Goal: Information Seeking & Learning: Check status

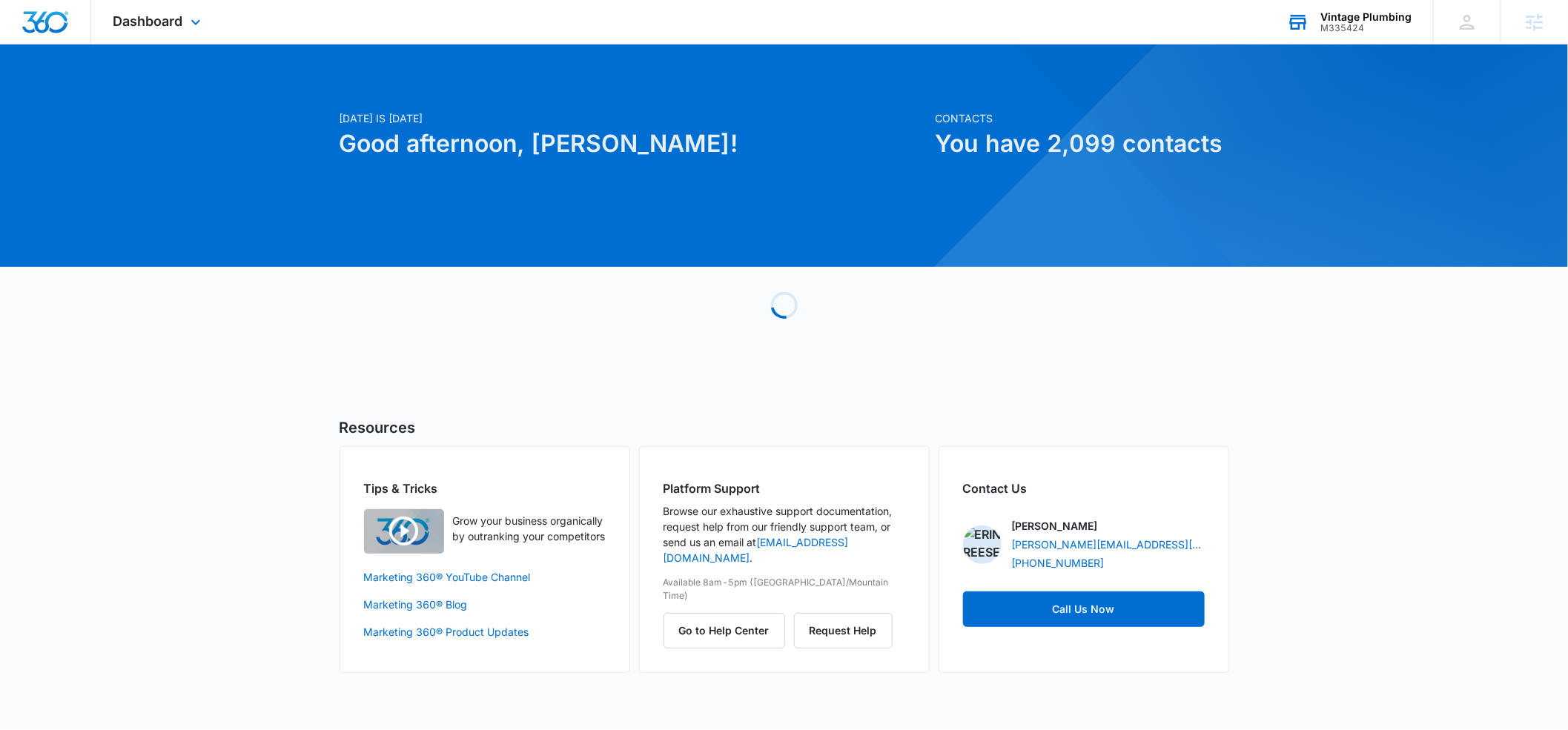
click at [1331, 23] on div "M335424" at bounding box center [1366, 28] width 91 height 10
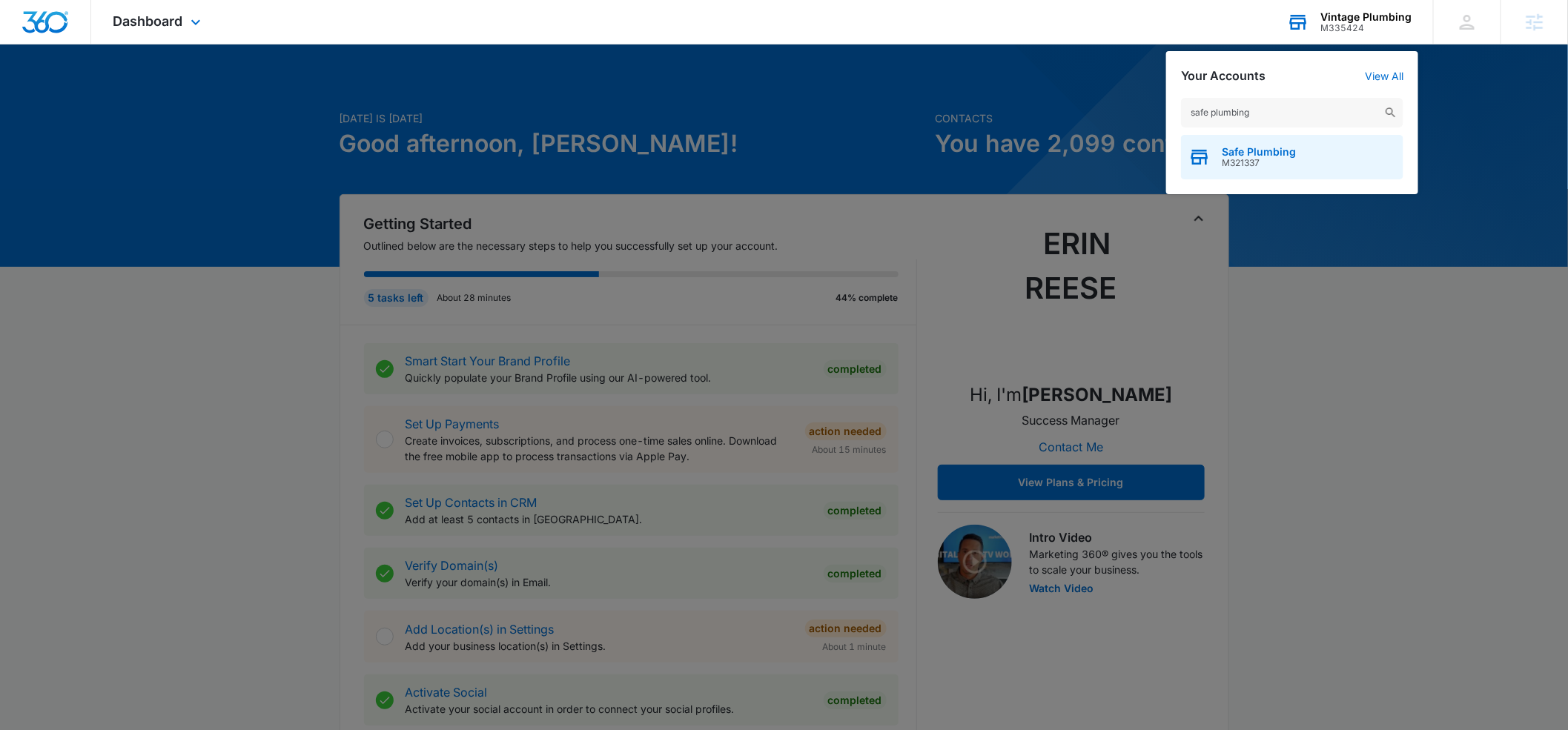
type input "safe plumbing"
click at [1256, 155] on span "Safe Plumbing" at bounding box center [1259, 152] width 74 height 12
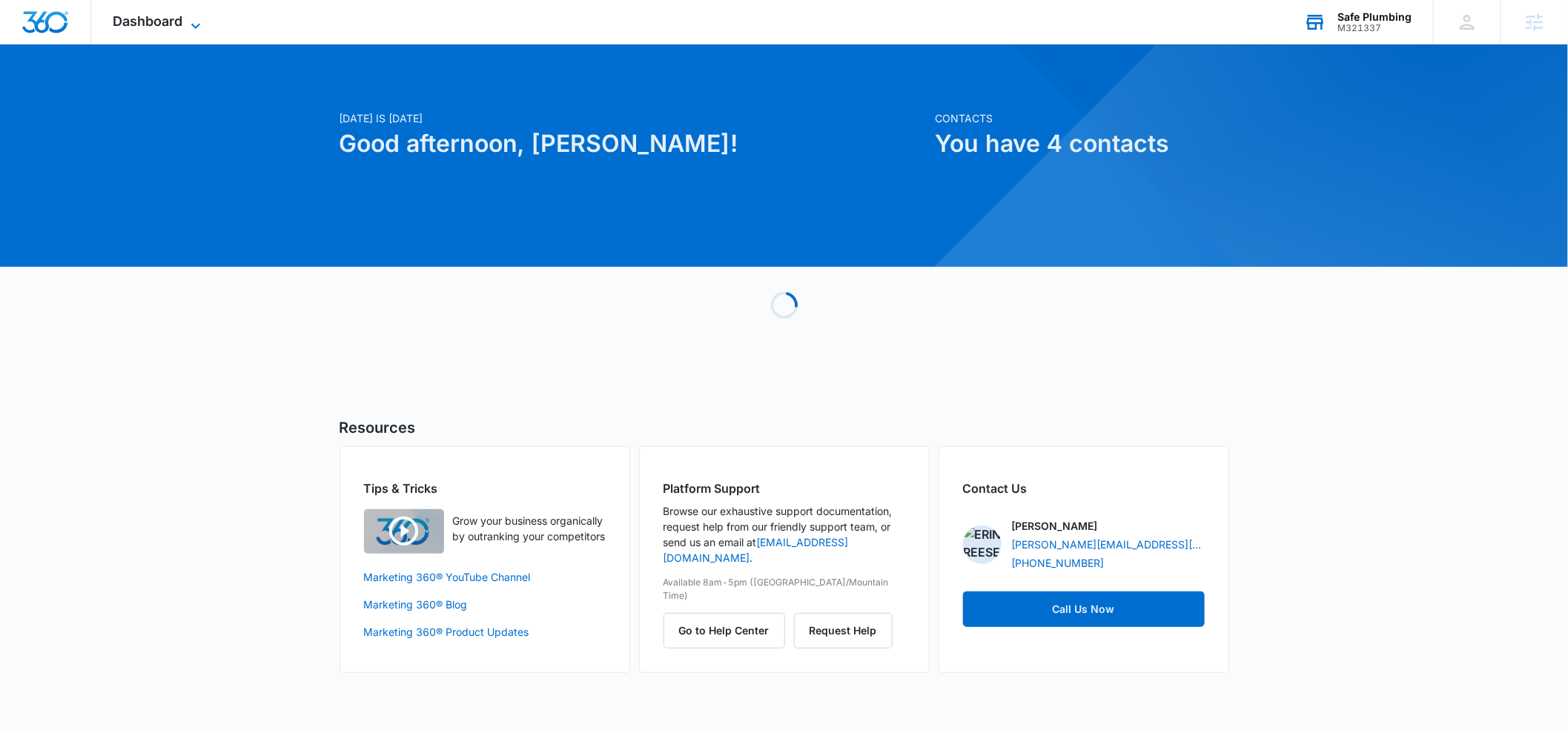
click at [173, 13] on span "Dashboard" at bounding box center [148, 21] width 70 height 16
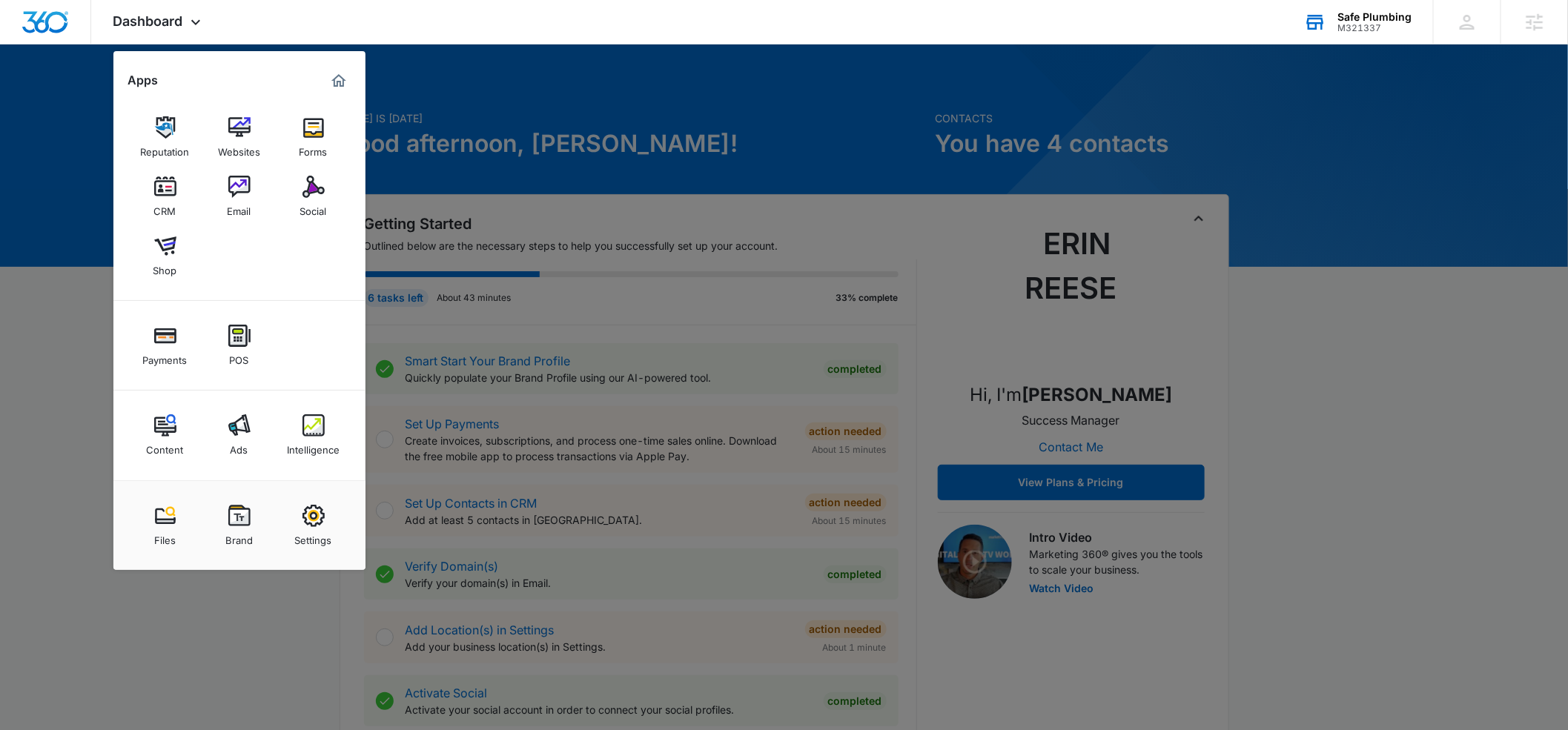
click at [234, 428] on img at bounding box center [240, 426] width 22 height 22
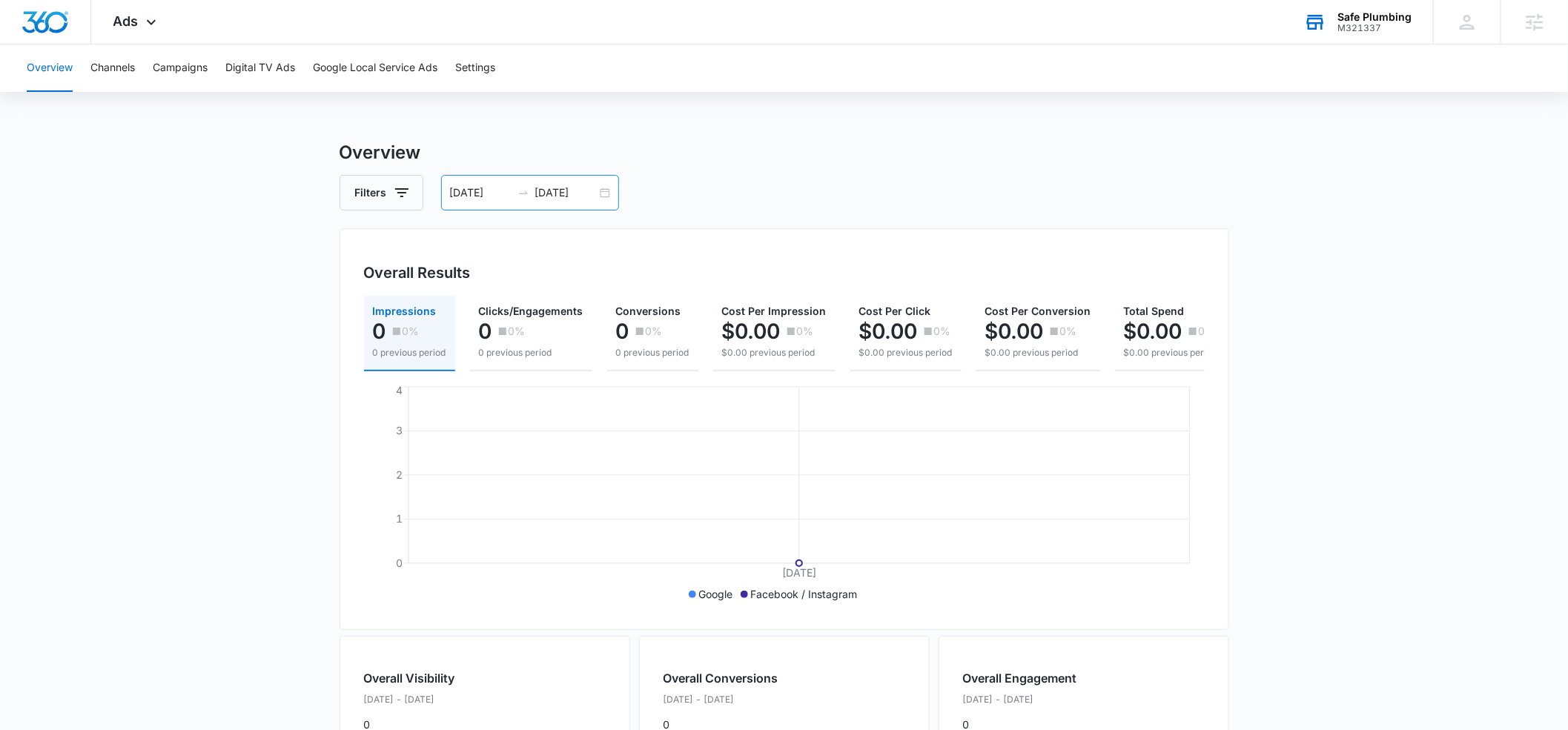
click at [552, 193] on input "09/09/2025" at bounding box center [566, 193] width 62 height 16
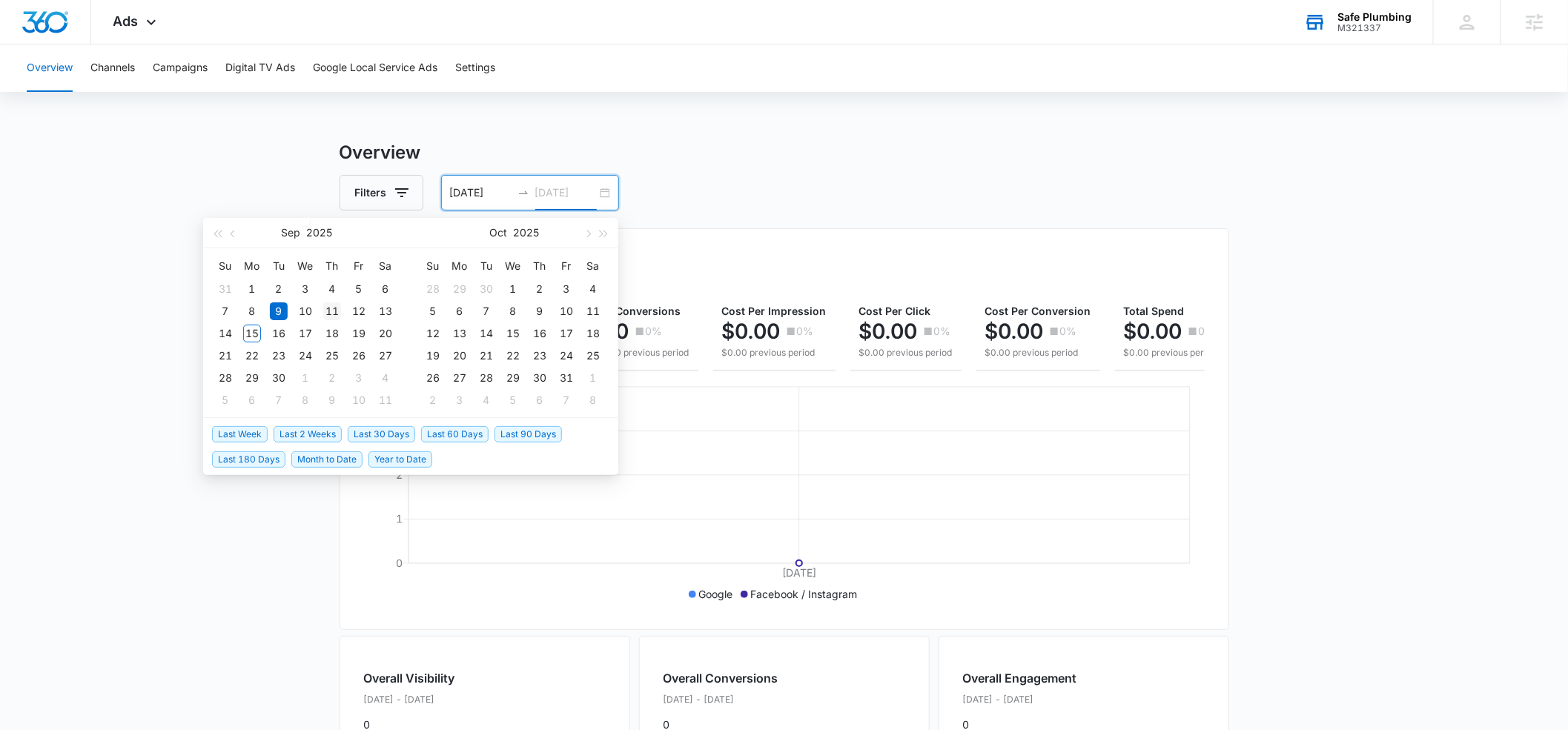
type input "[DATE]"
click at [325, 309] on div "11" at bounding box center [332, 311] width 18 height 18
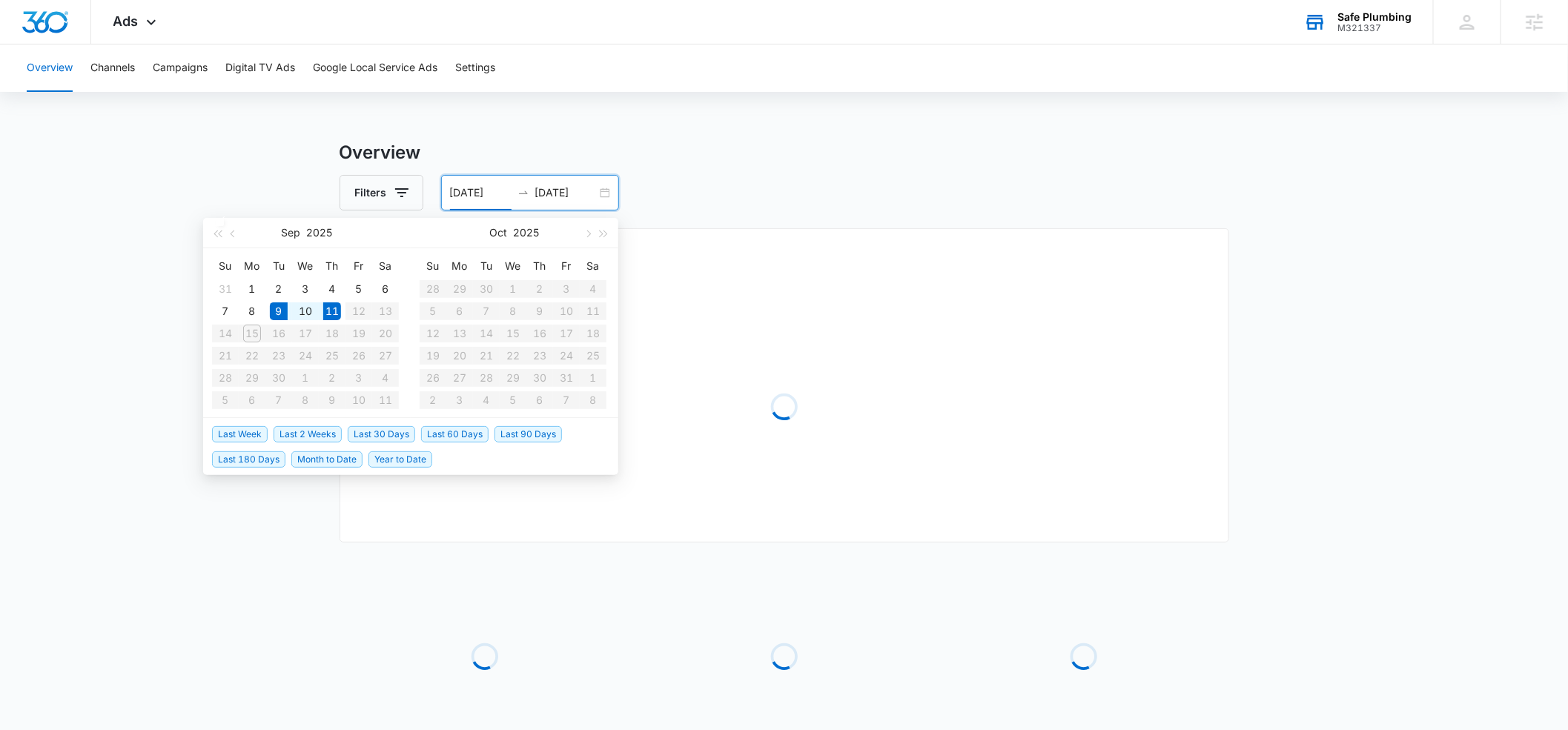
type input "[DATE]"
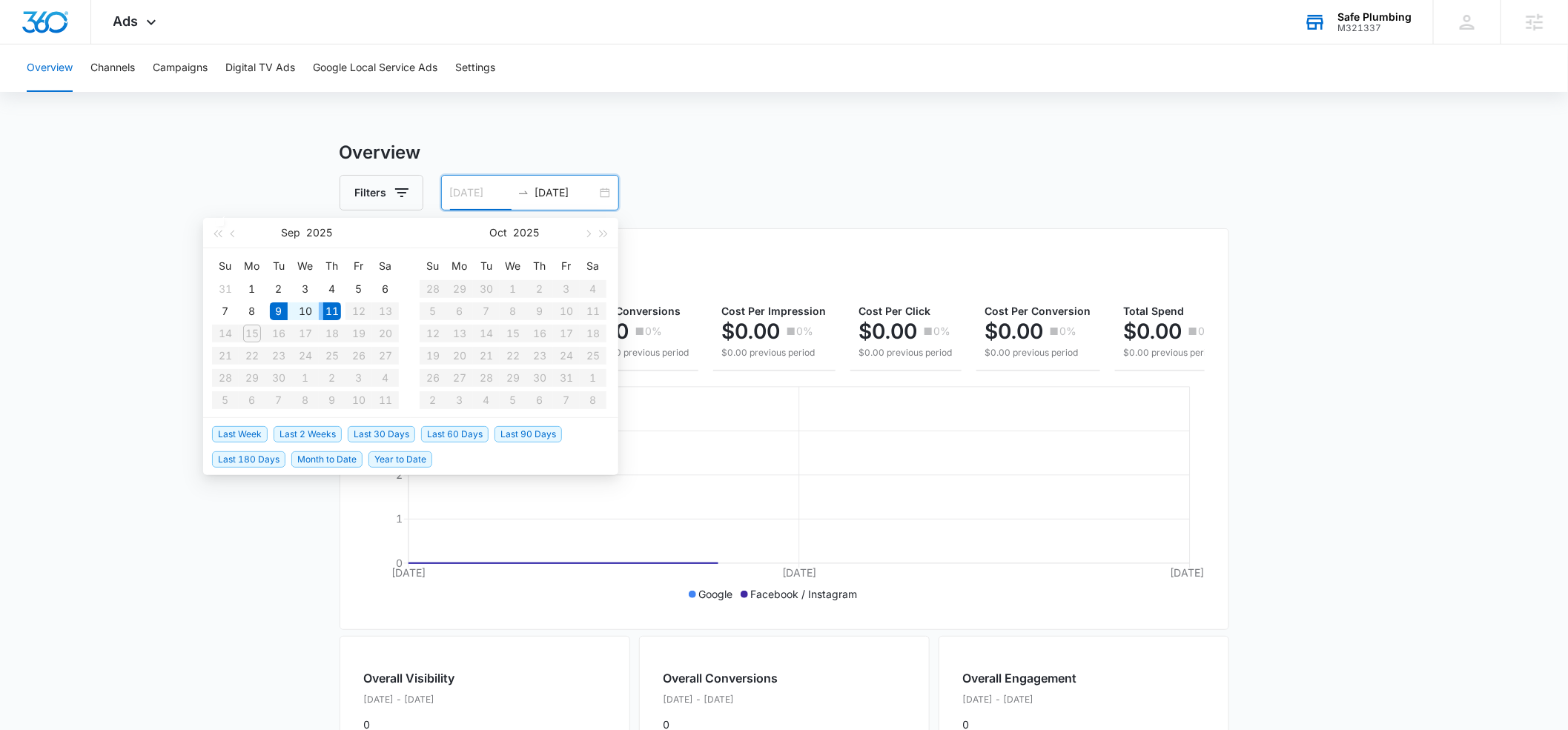
click at [334, 313] on div "11" at bounding box center [332, 311] width 18 height 18
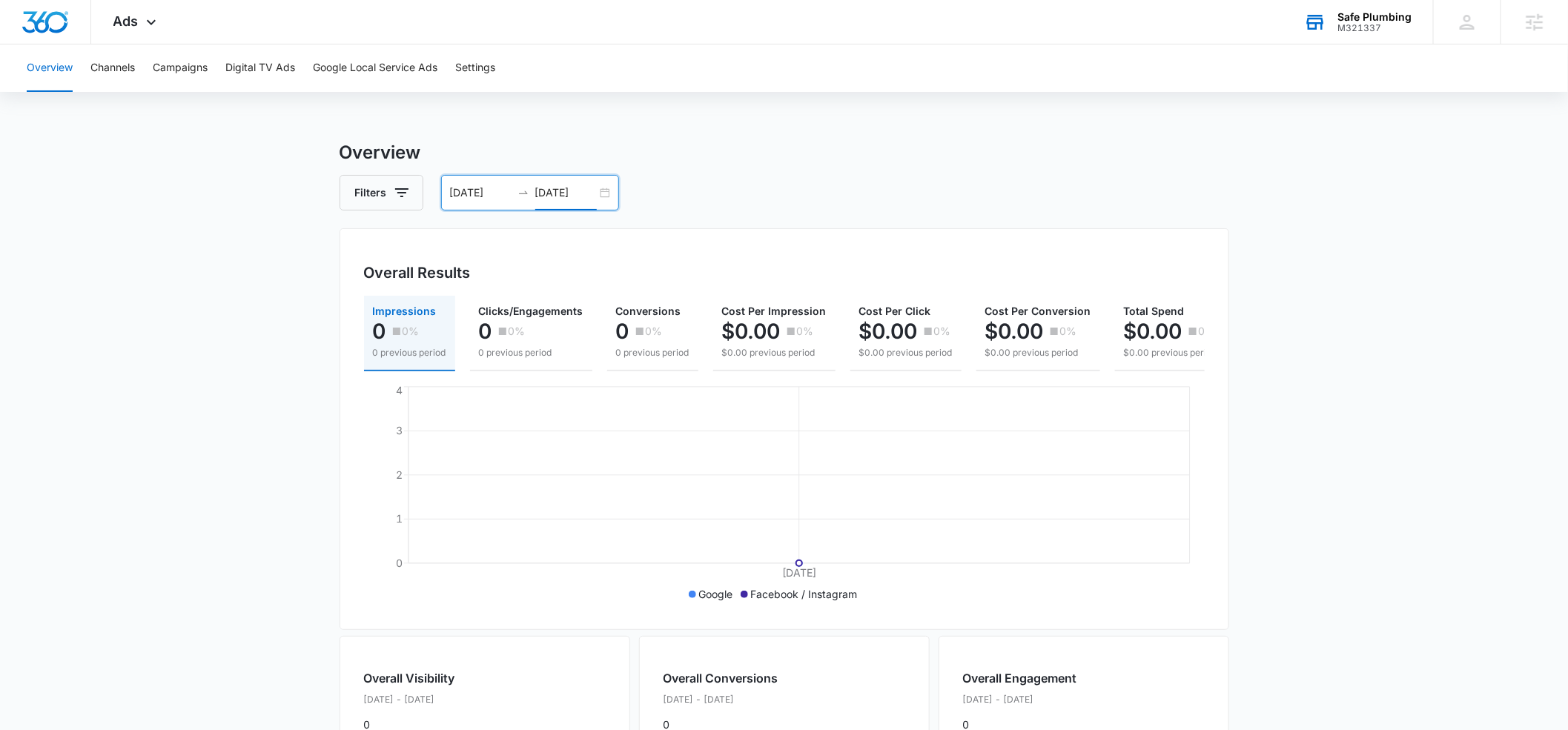
click at [555, 193] on input "[DATE]" at bounding box center [566, 193] width 62 height 16
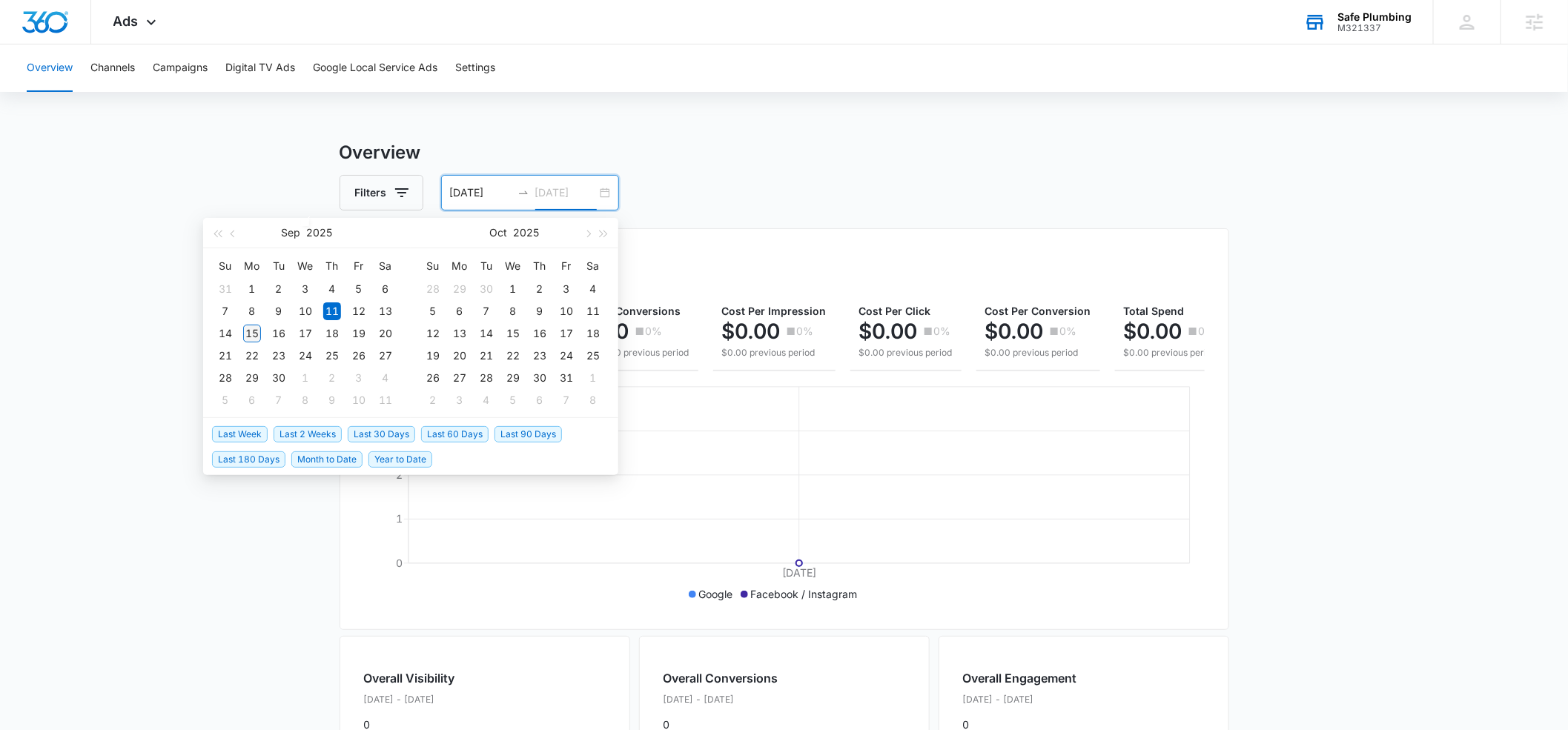
type input "[DATE]"
click at [257, 330] on div "15" at bounding box center [252, 333] width 18 height 18
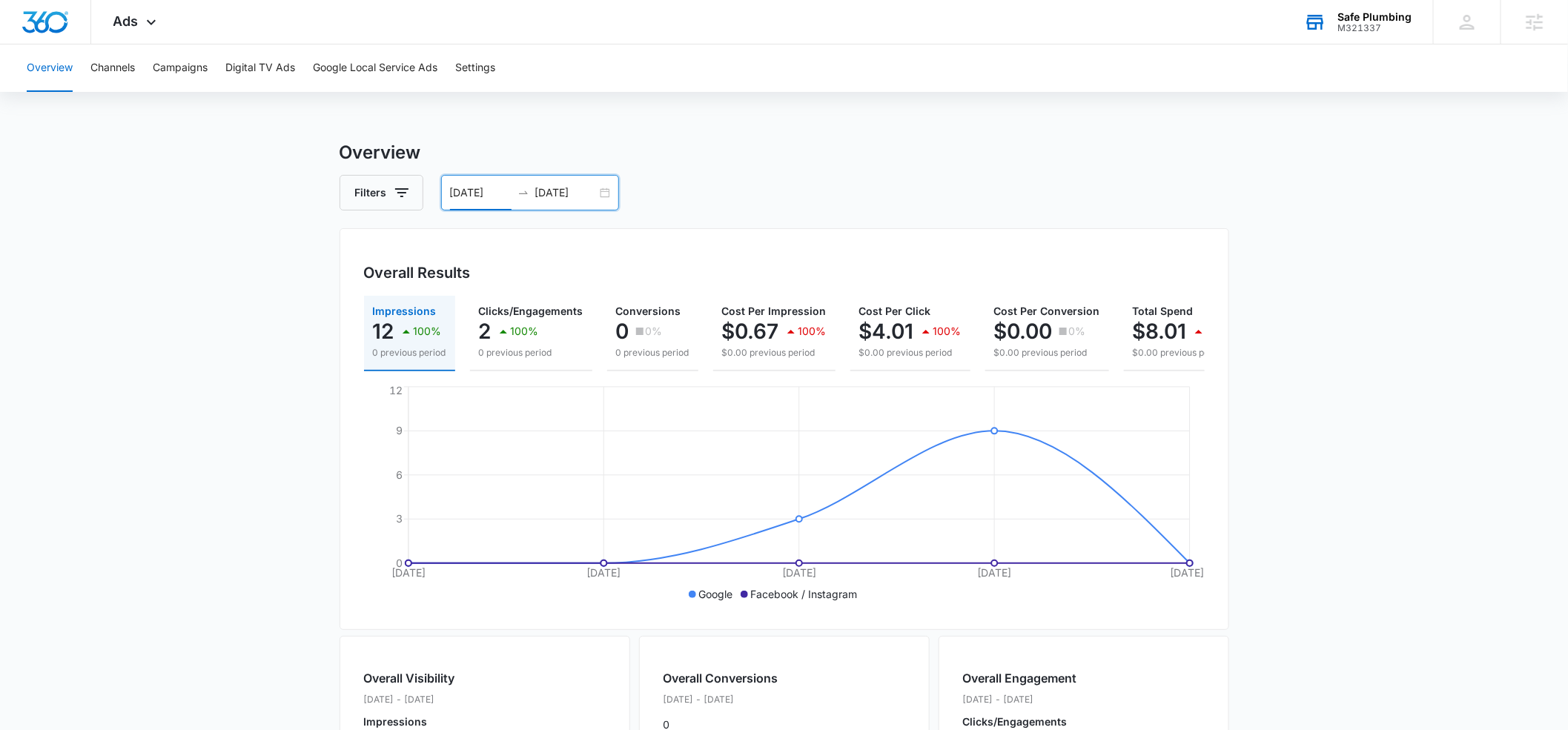
click at [914, 150] on h3 "Overview" at bounding box center [784, 153] width 890 height 27
click at [153, 26] on icon at bounding box center [151, 26] width 18 height 18
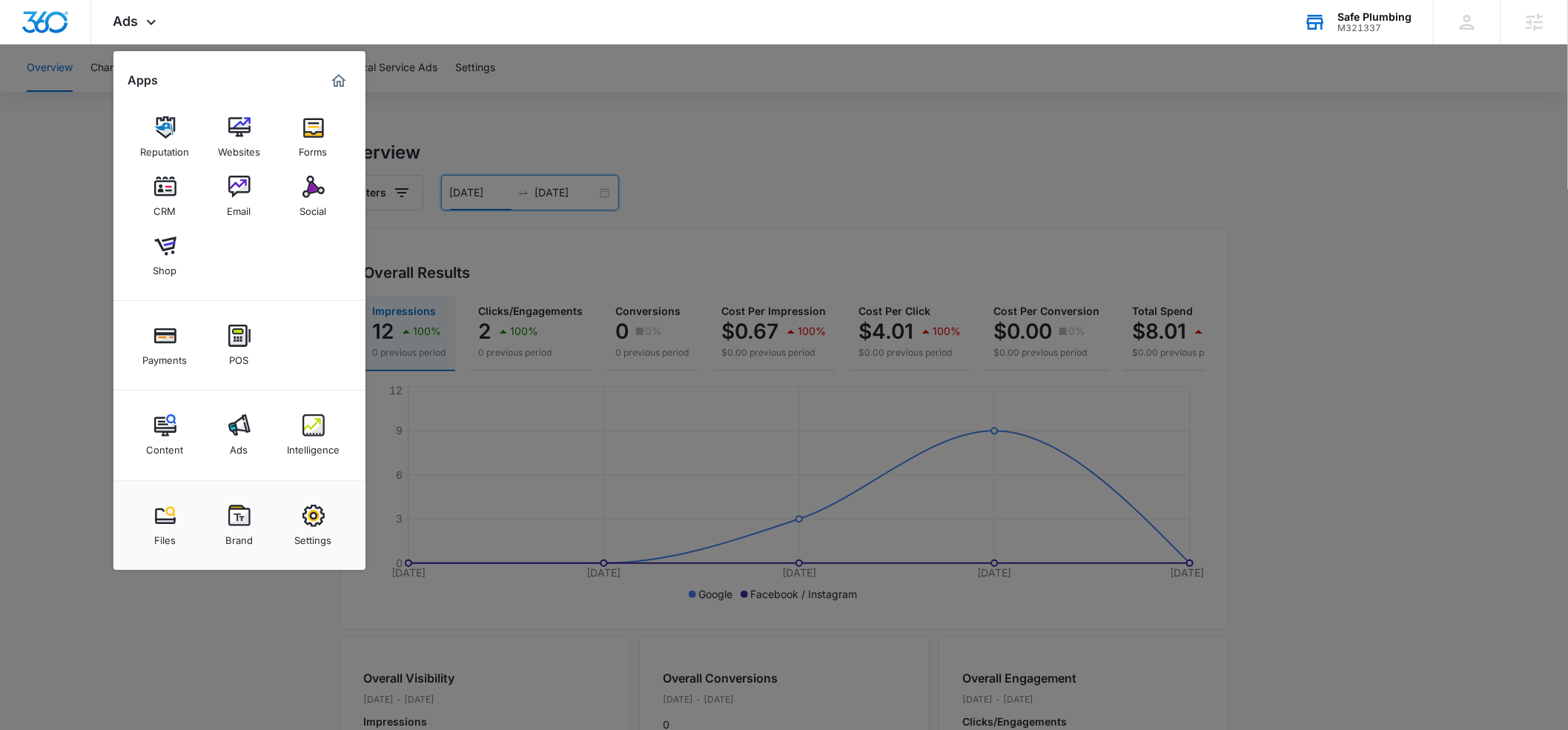
click at [788, 138] on div at bounding box center [784, 365] width 1568 height 730
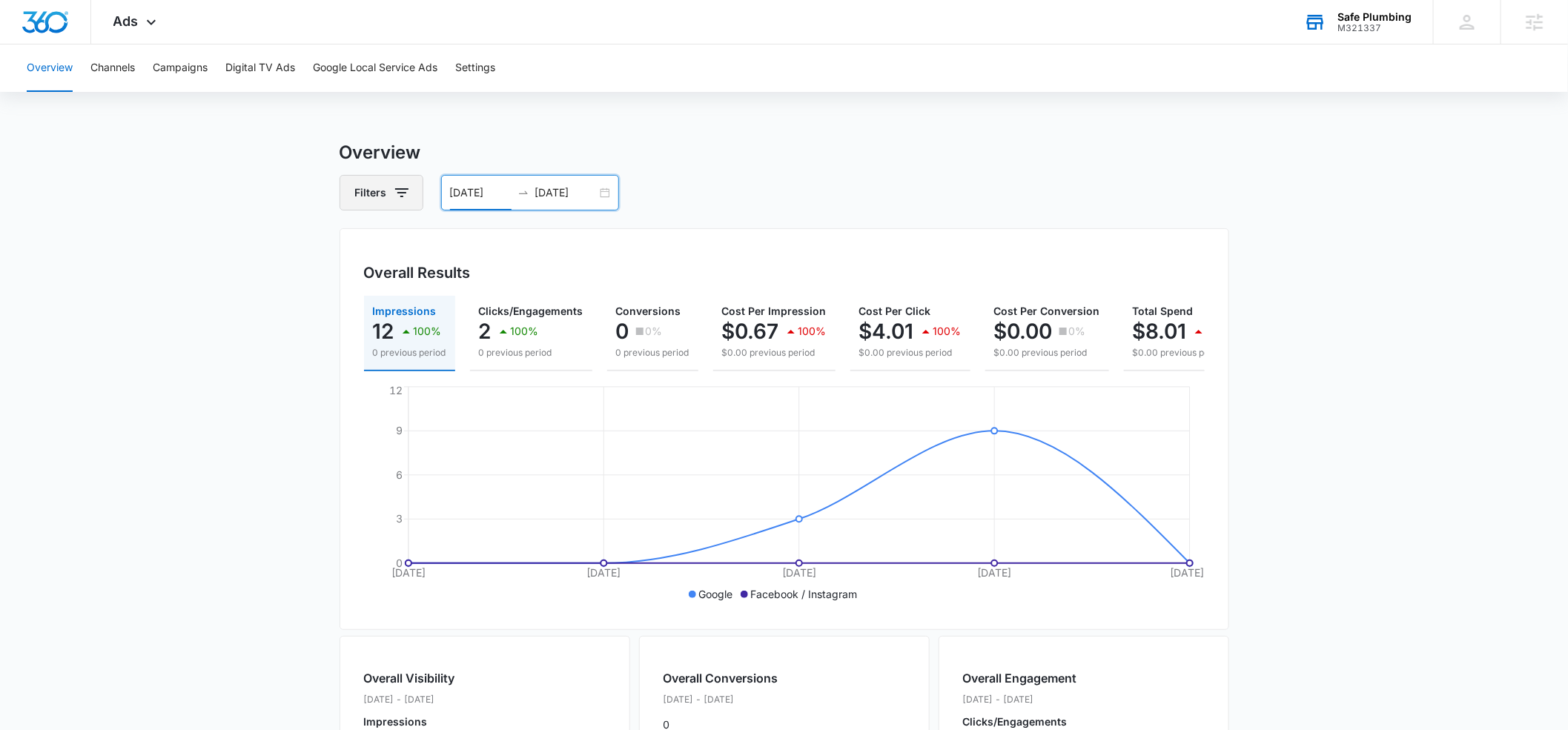
click at [354, 198] on button "Filters" at bounding box center [381, 193] width 84 height 36
click at [506, 248] on button "Show Channel filters" at bounding box center [517, 247] width 24 height 24
click at [297, 258] on main "Overview Filters Channel Channel Google Facebook / Instagram Type Clear All 09/…" at bounding box center [784, 671] width 1568 height 1064
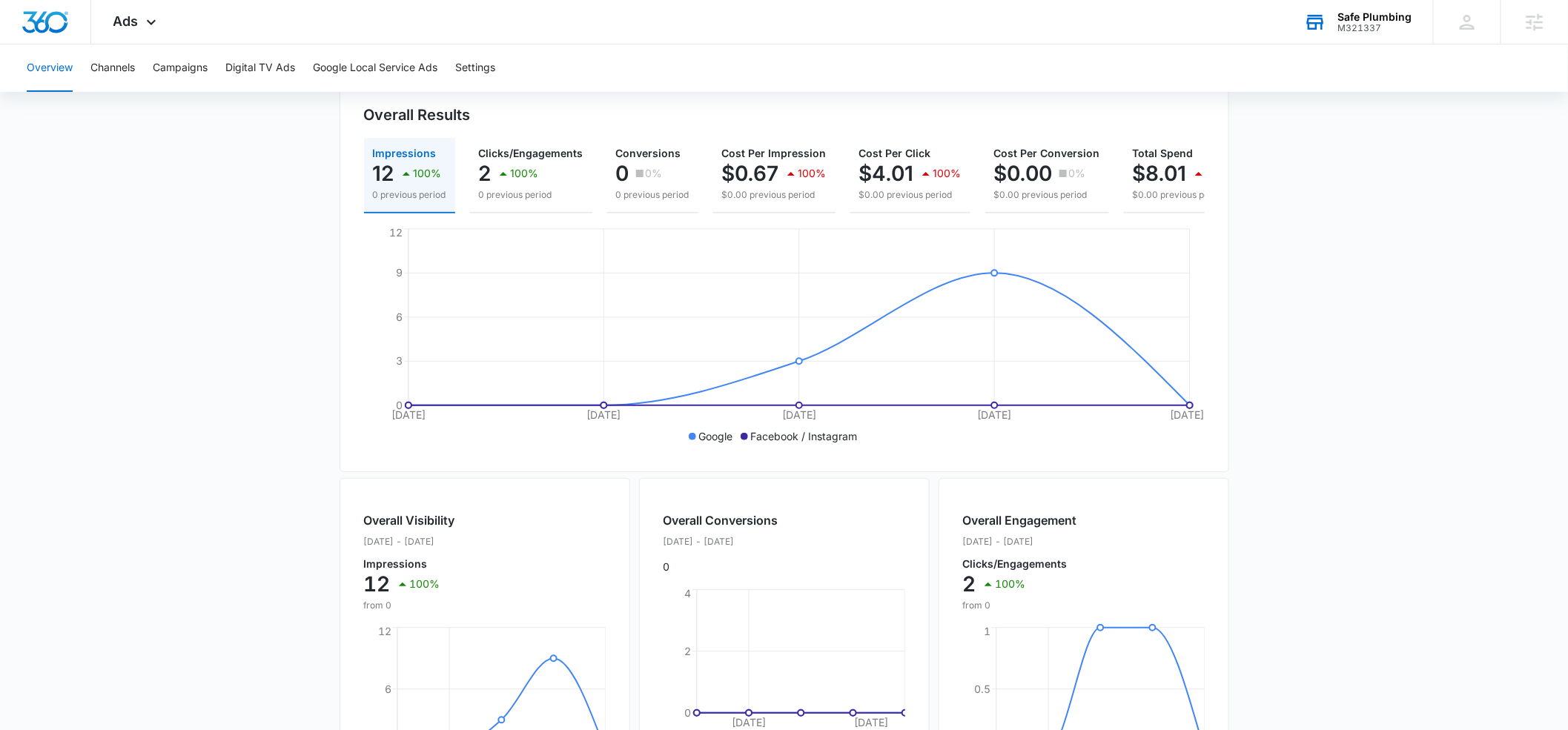
scroll to position [176, 0]
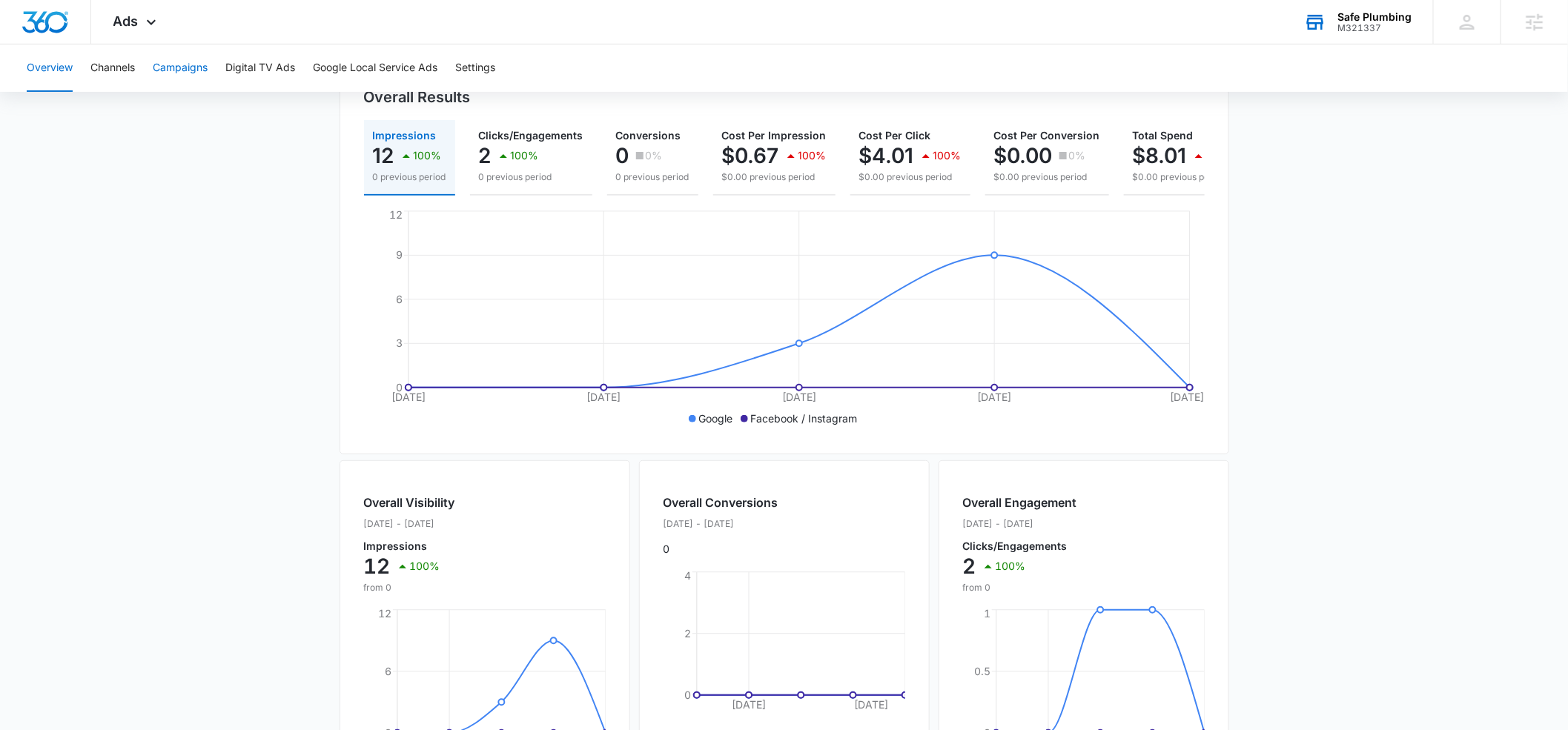
click at [184, 69] on button "Campaigns" at bounding box center [180, 68] width 55 height 48
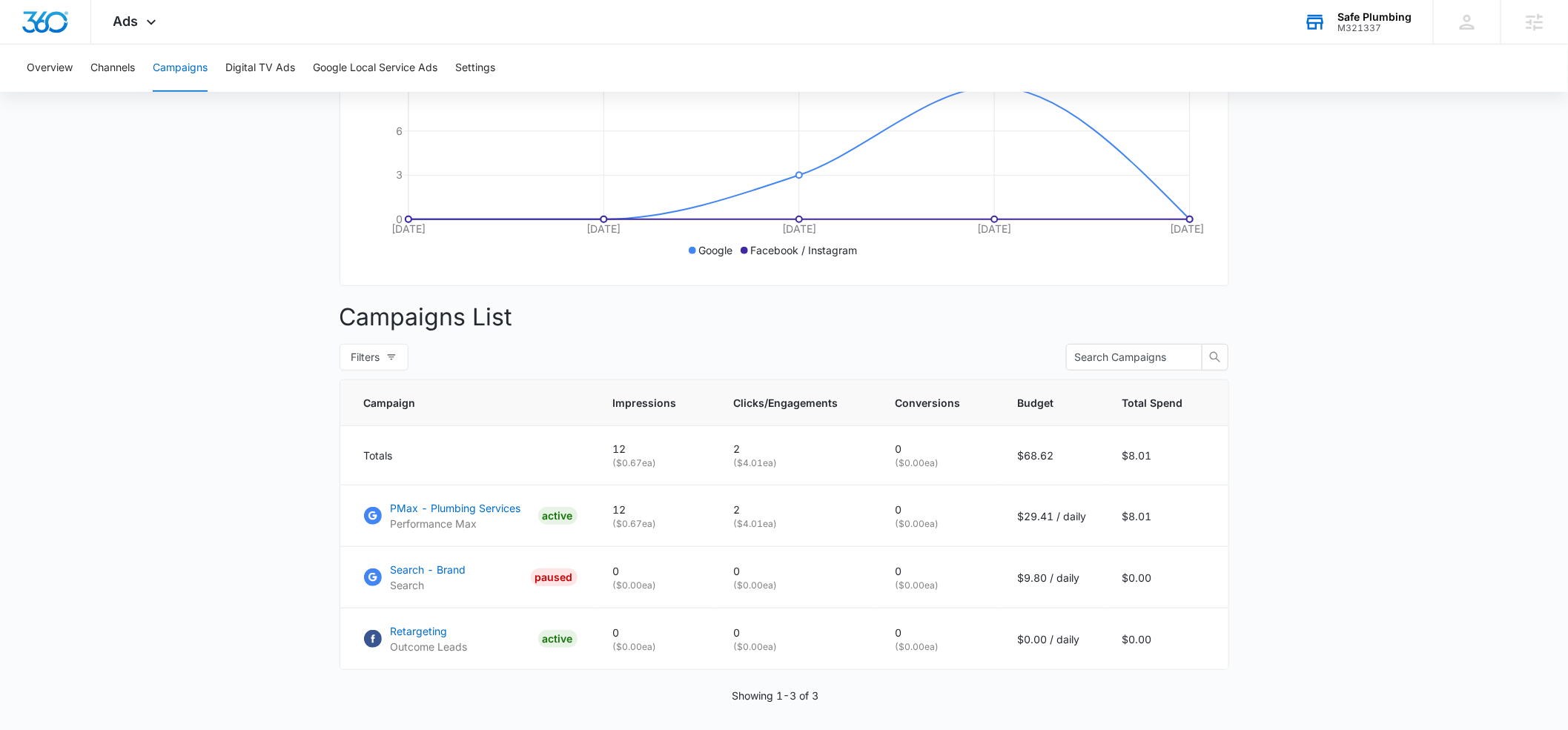
scroll to position [388, 0]
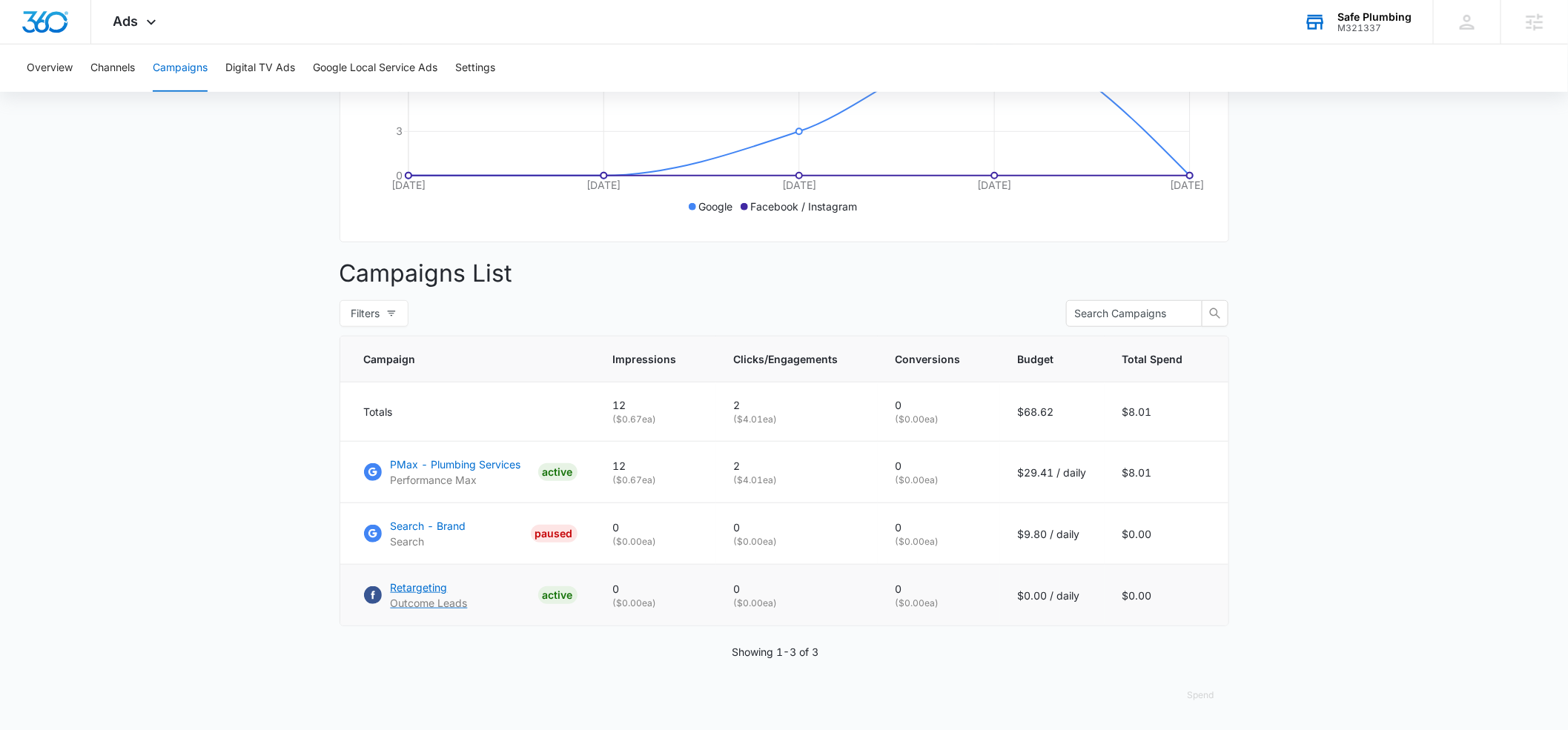
click at [414, 589] on p "Retargeting" at bounding box center [430, 587] width 77 height 16
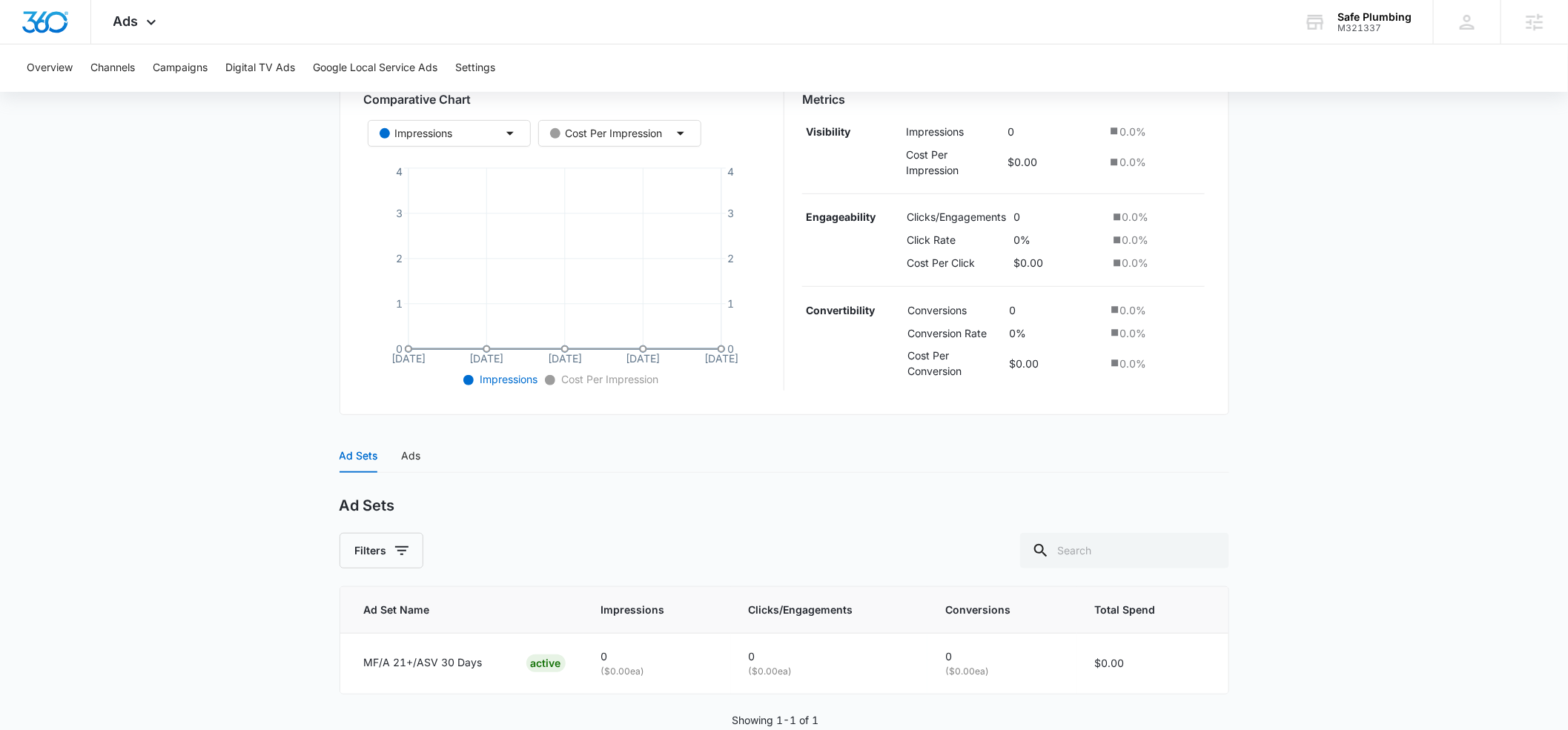
scroll to position [296, 0]
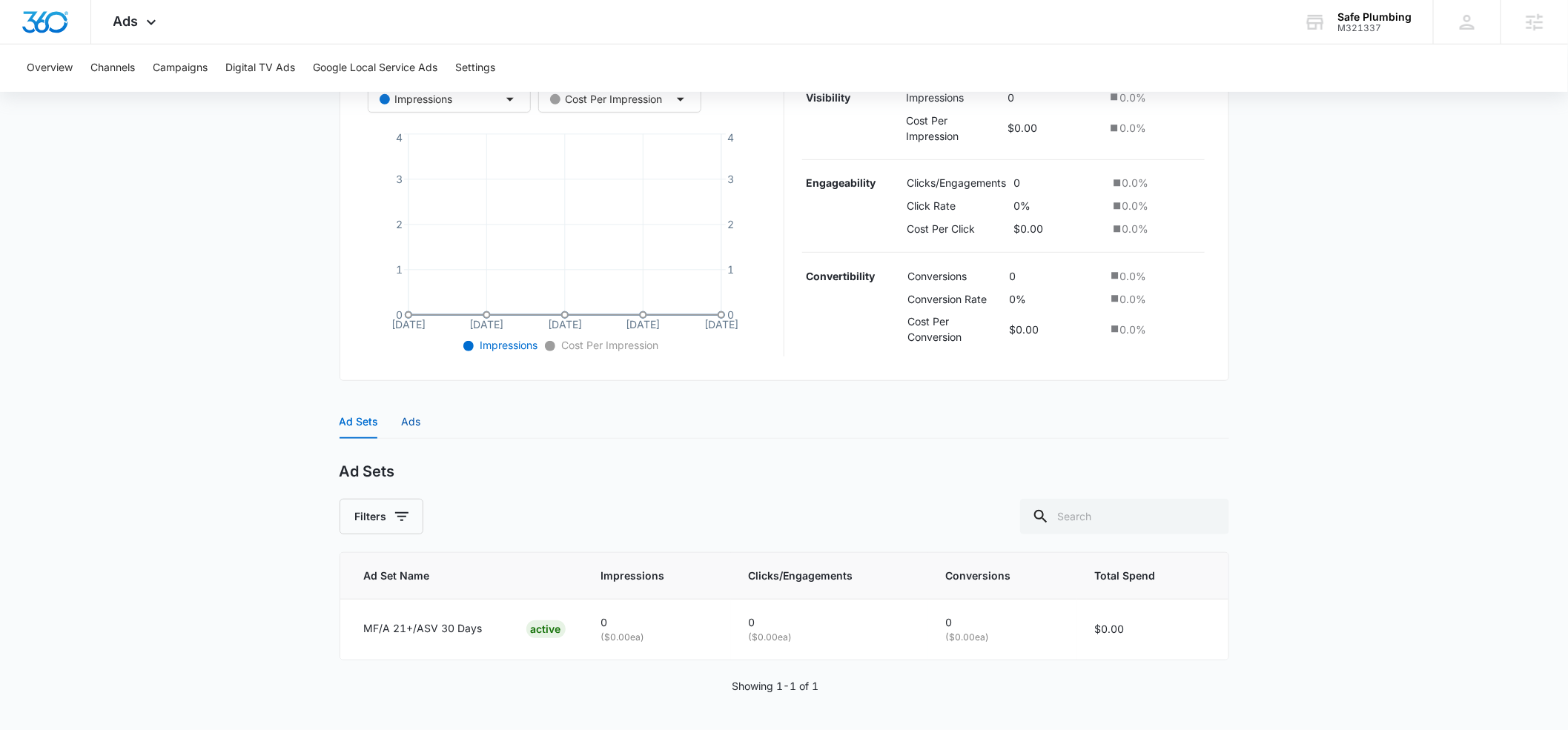
click at [413, 427] on div "Ads" at bounding box center [412, 422] width 19 height 16
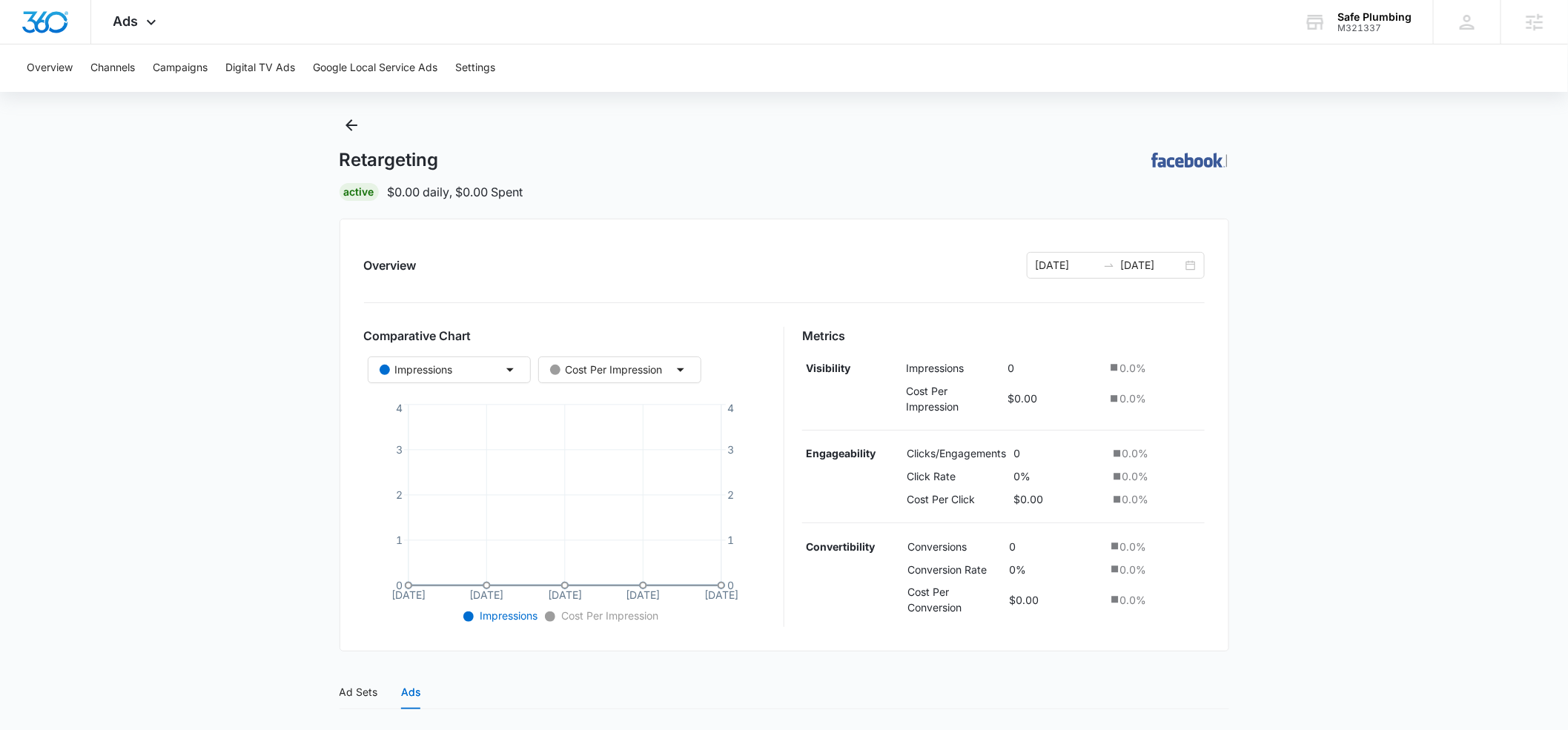
scroll to position [0, 0]
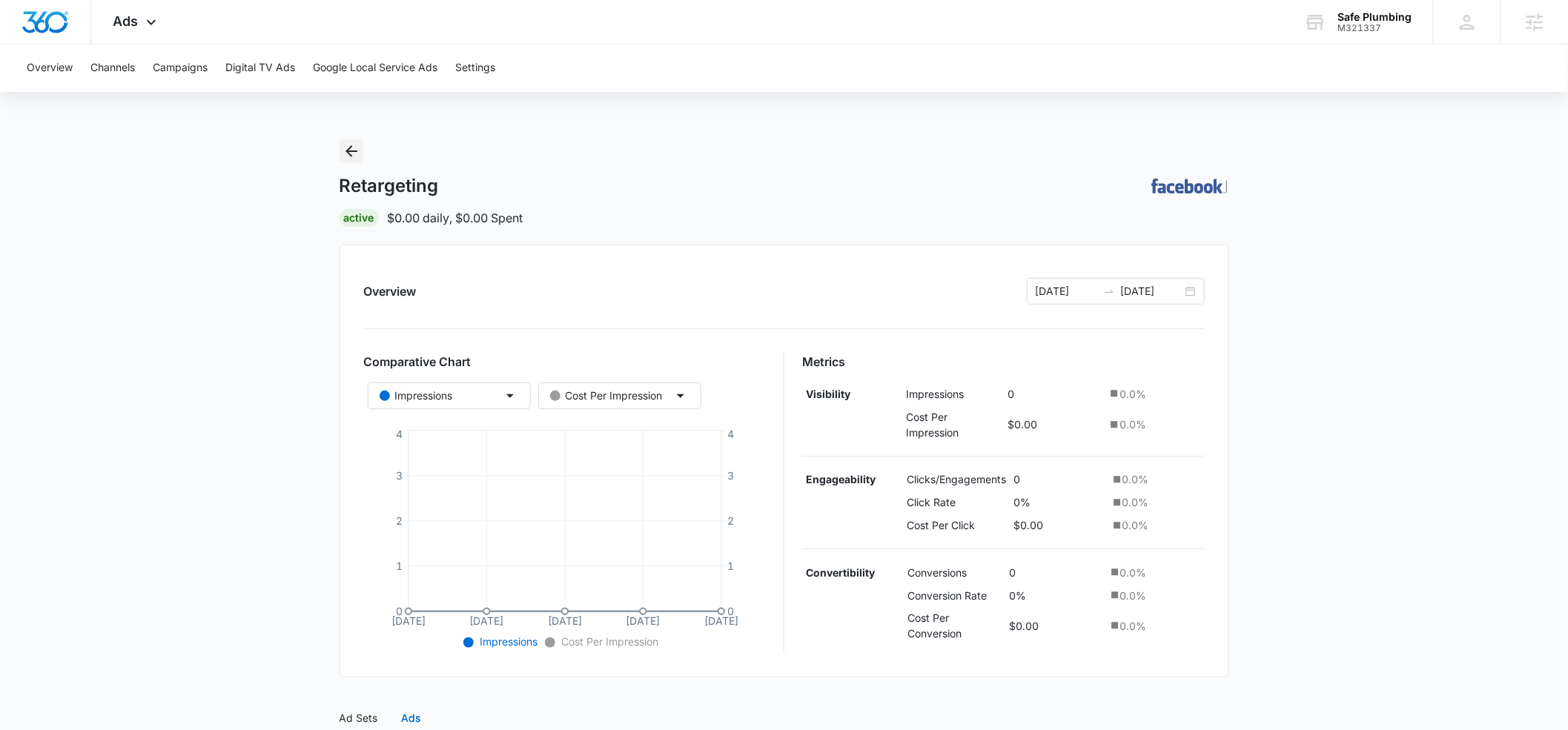
click at [357, 155] on icon "Back" at bounding box center [351, 151] width 18 height 18
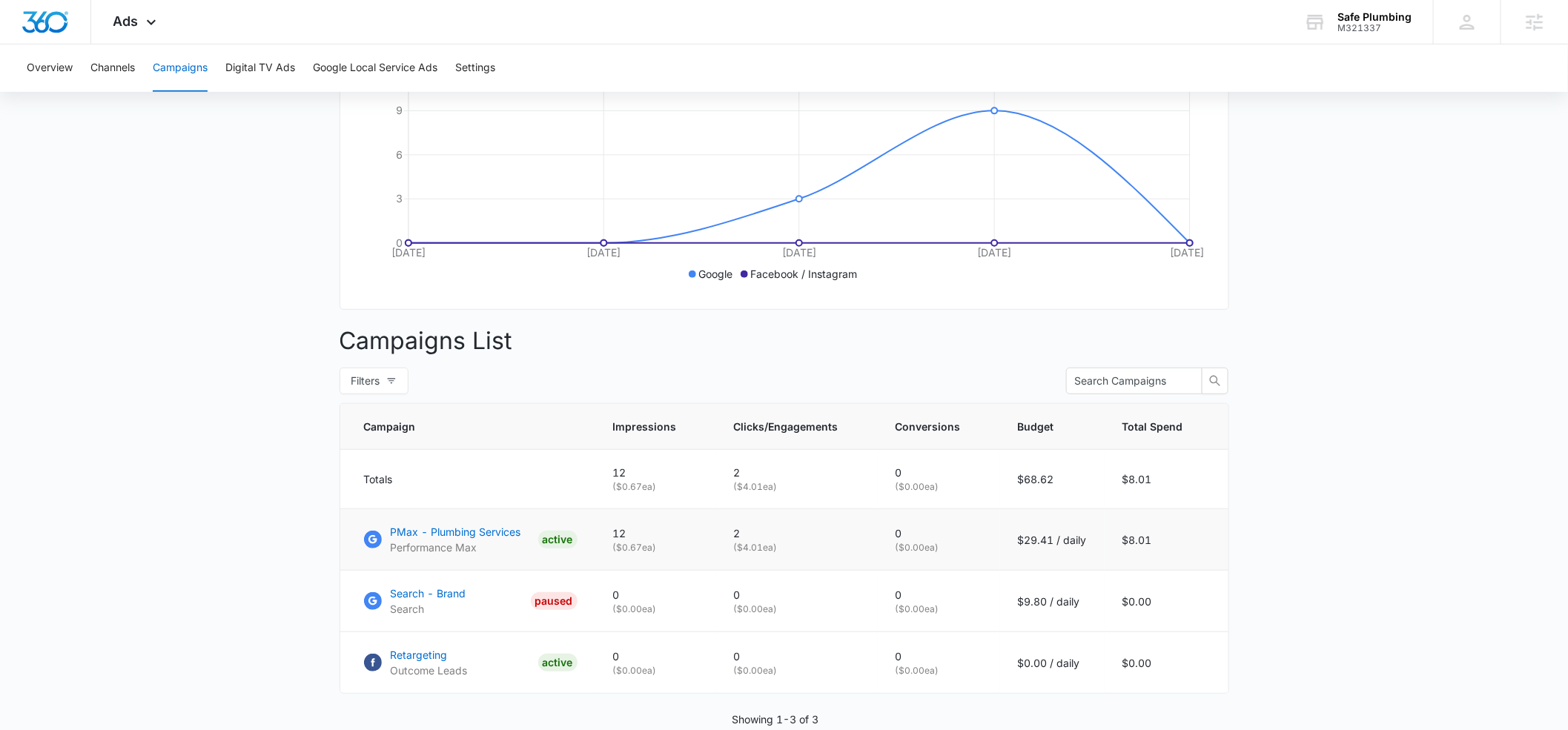
scroll to position [326, 0]
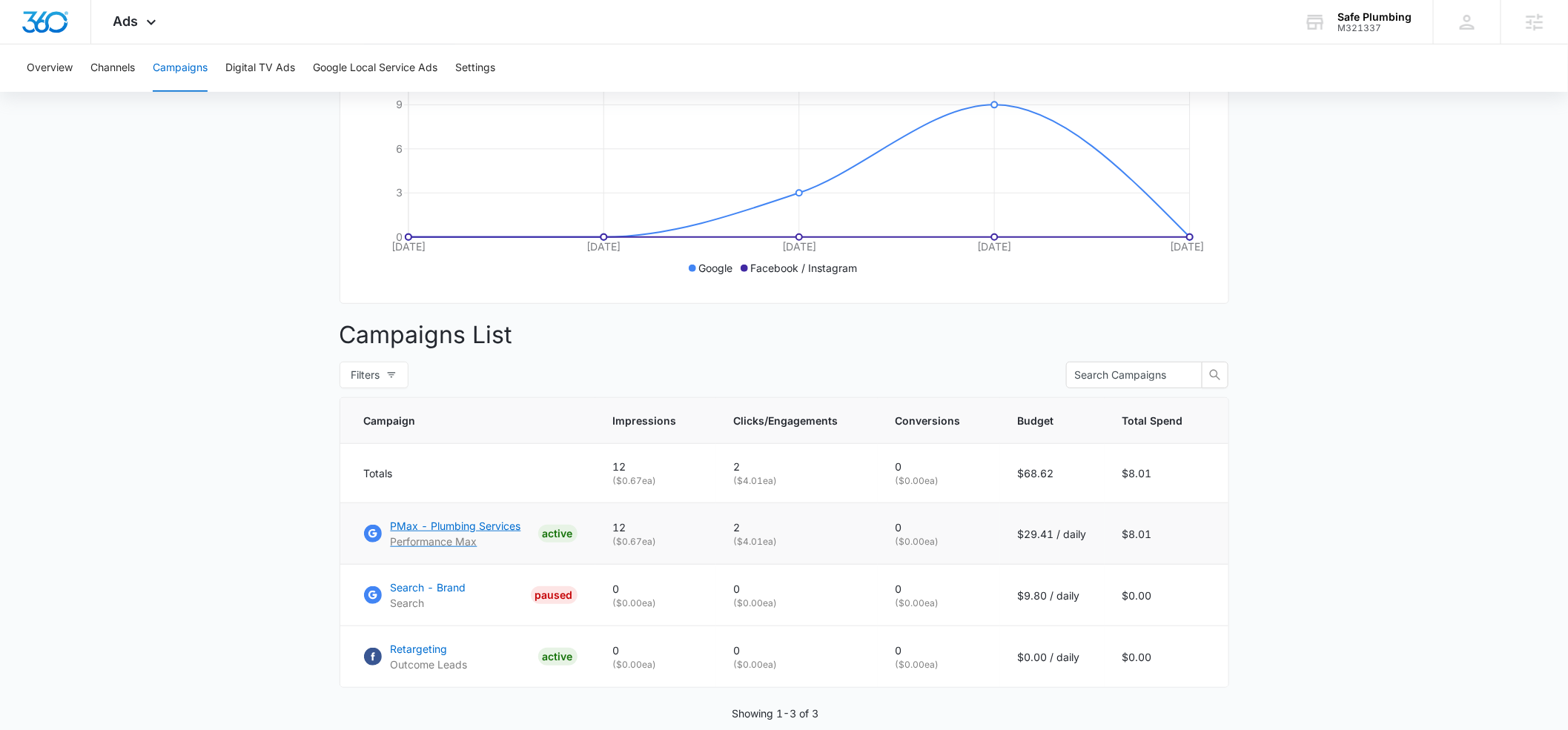
click at [424, 526] on p "PMax - Plumbing Services" at bounding box center [456, 525] width 130 height 16
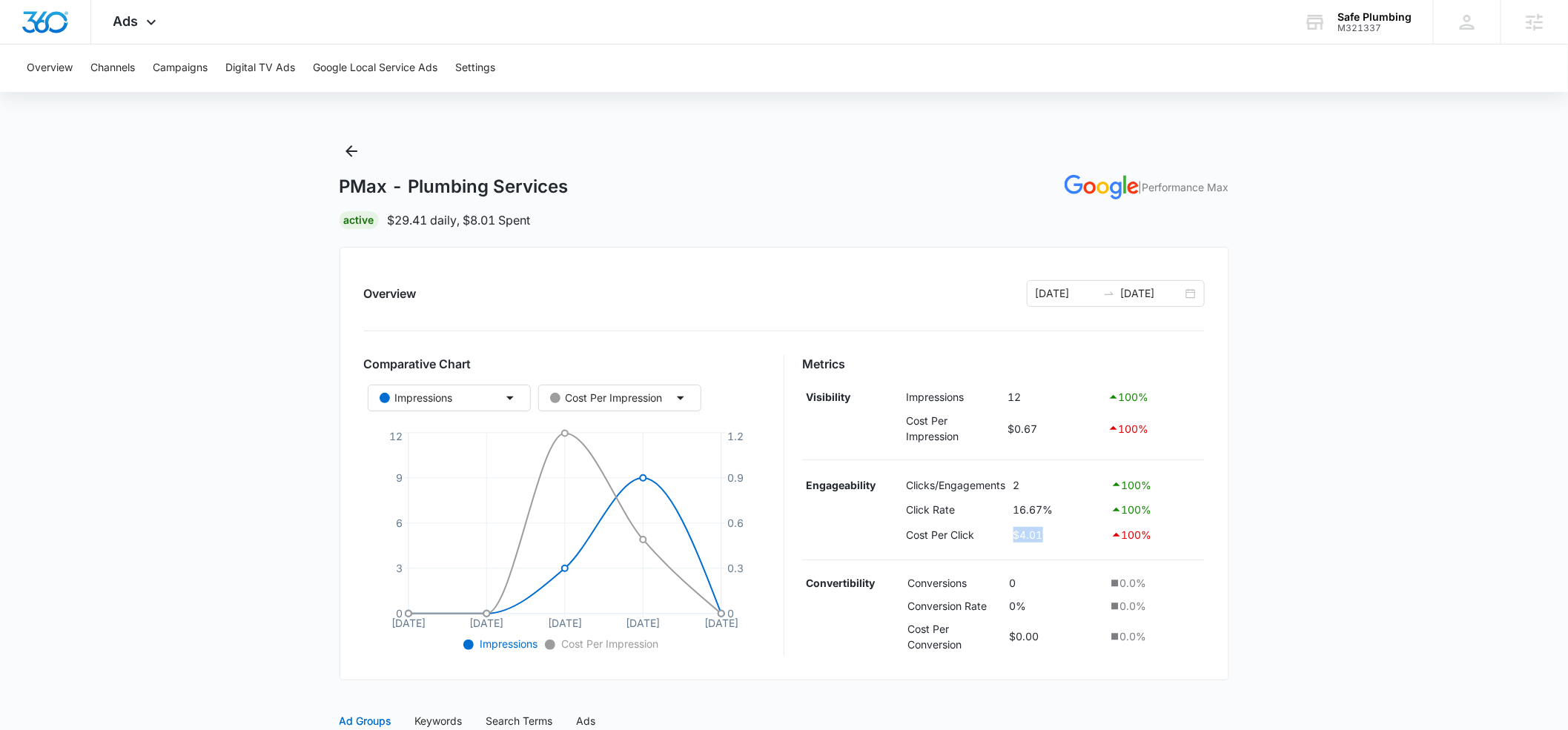
drag, startPoint x: 1045, startPoint y: 534, endPoint x: 981, endPoint y: 539, distance: 64.2
click at [981, 539] on tr "Cost Per Click $4.01 100 %" at bounding box center [1004, 535] width 403 height 25
click at [143, 19] on icon at bounding box center [151, 26] width 18 height 18
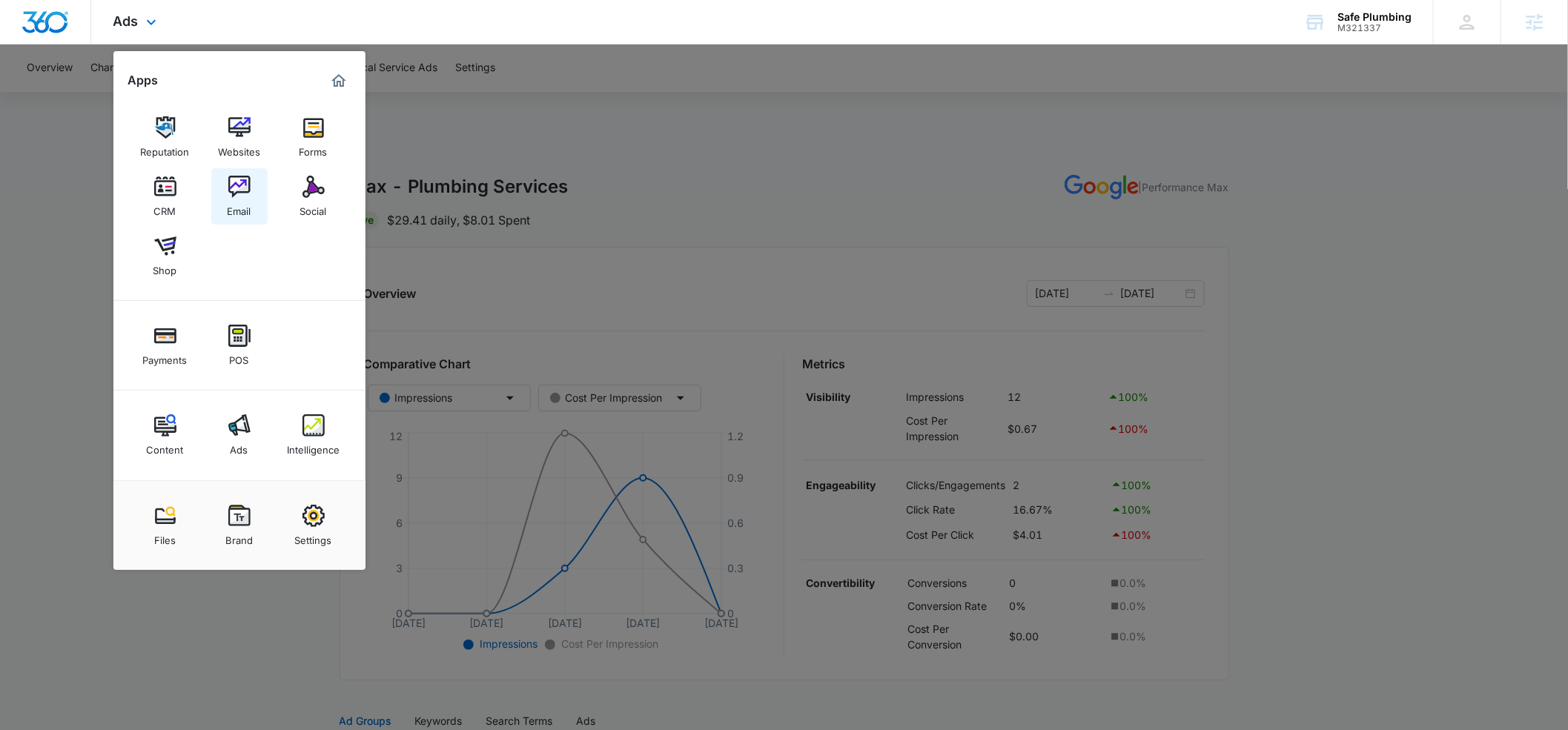
click at [246, 193] on img at bounding box center [240, 187] width 22 height 22
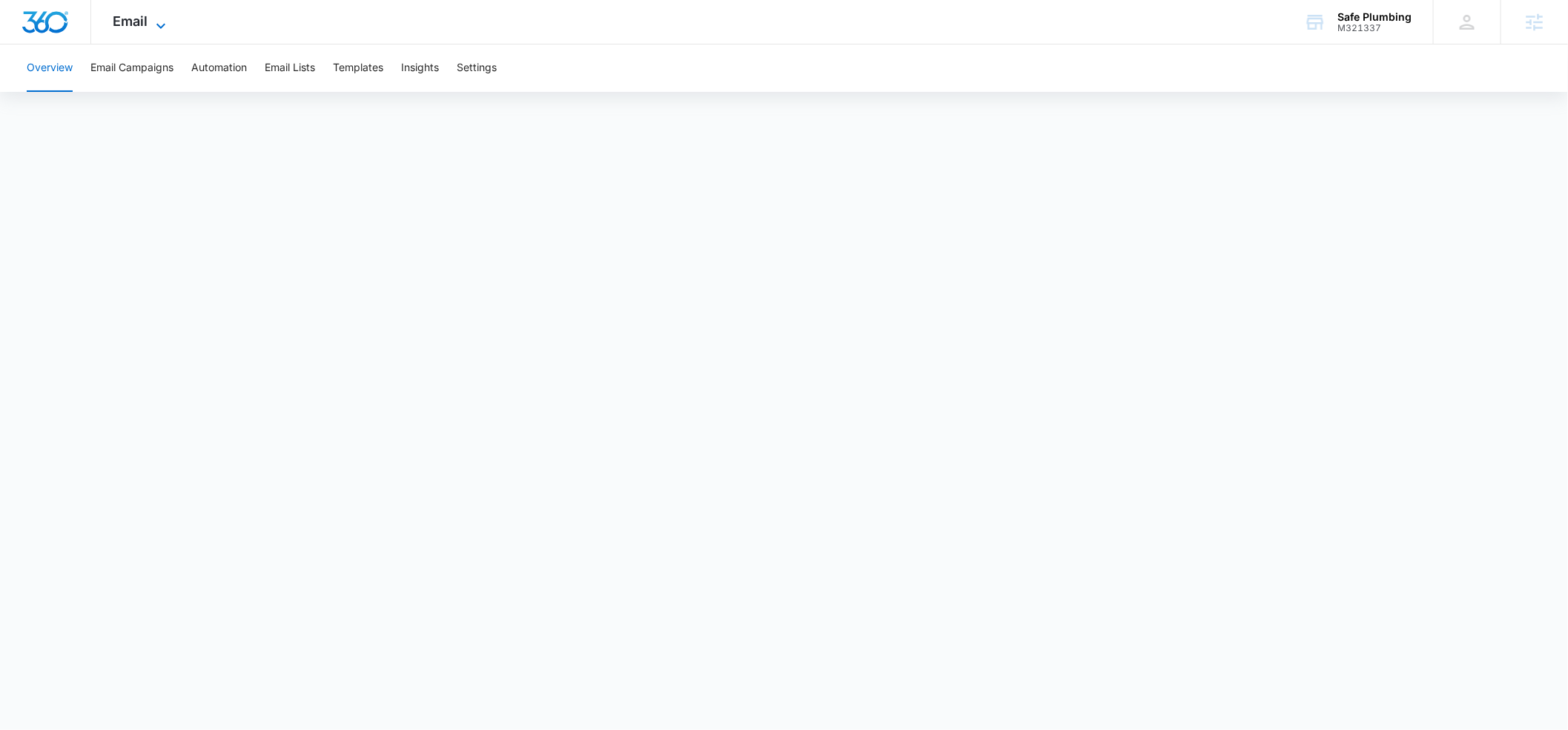
click at [161, 28] on icon at bounding box center [161, 26] width 18 height 18
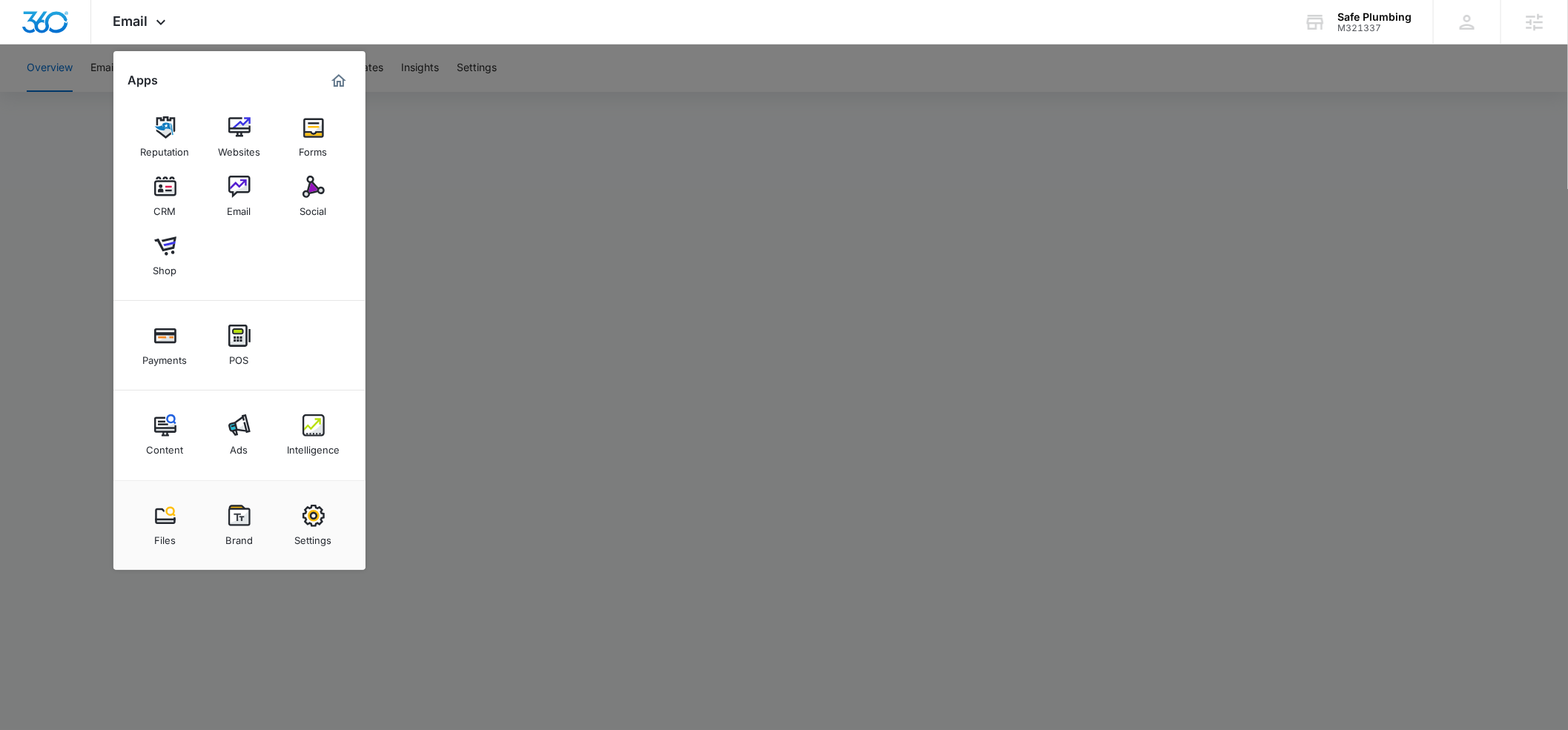
click at [497, 112] on div at bounding box center [784, 365] width 1568 height 730
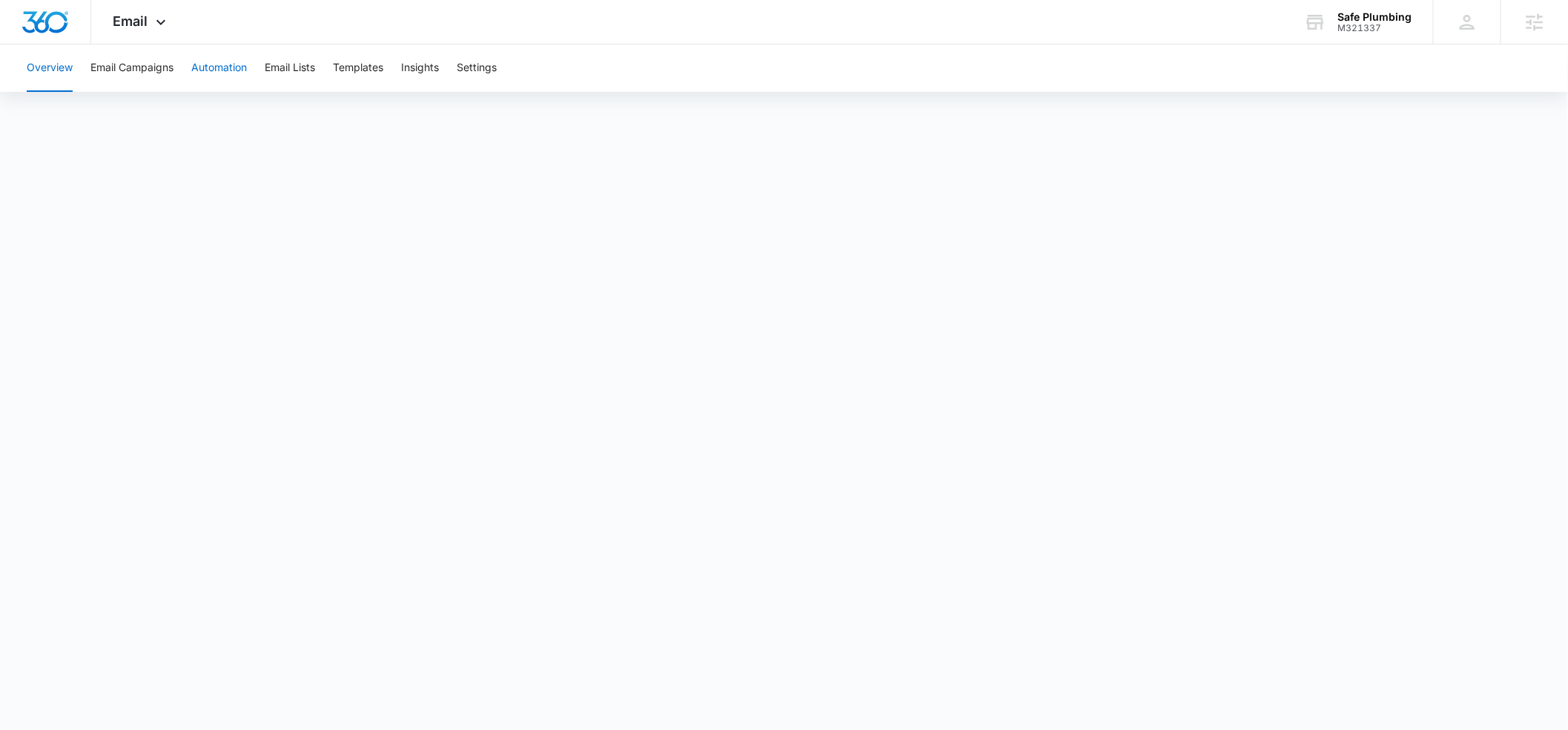
click at [240, 67] on button "Automation" at bounding box center [219, 68] width 56 height 48
click at [162, 22] on icon at bounding box center [161, 26] width 18 height 18
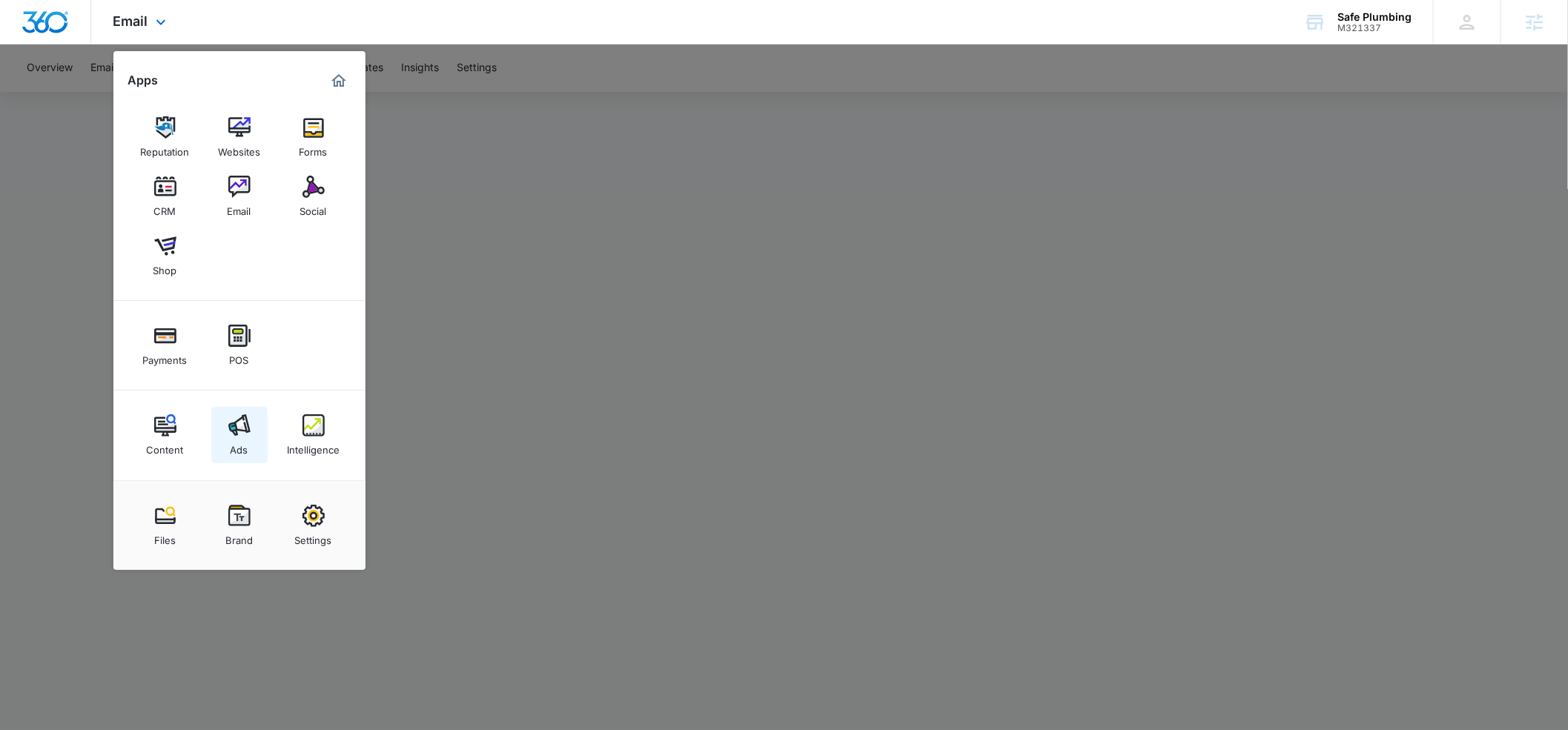
click at [238, 438] on div "Ads" at bounding box center [240, 446] width 18 height 19
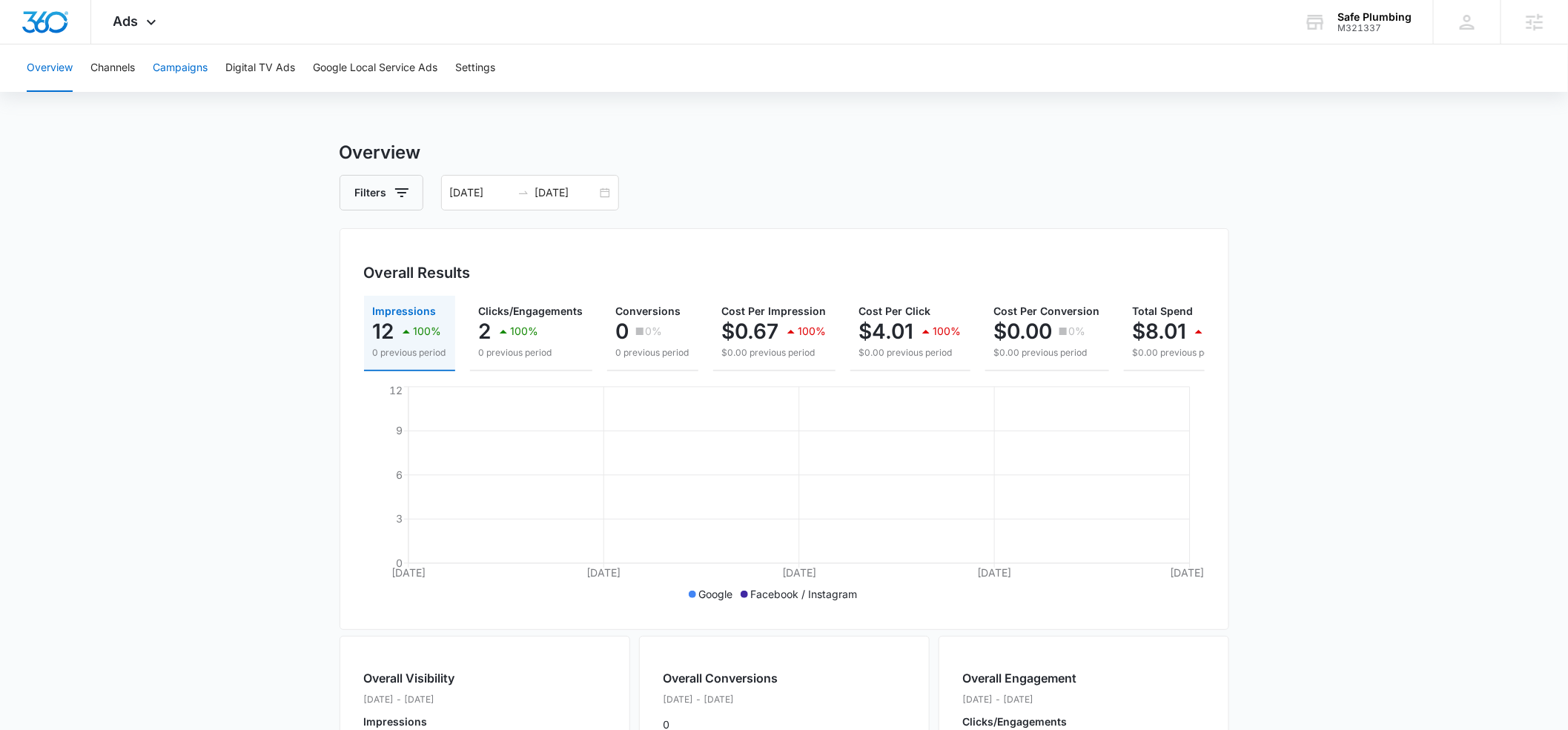
click at [178, 63] on button "Campaigns" at bounding box center [180, 68] width 55 height 48
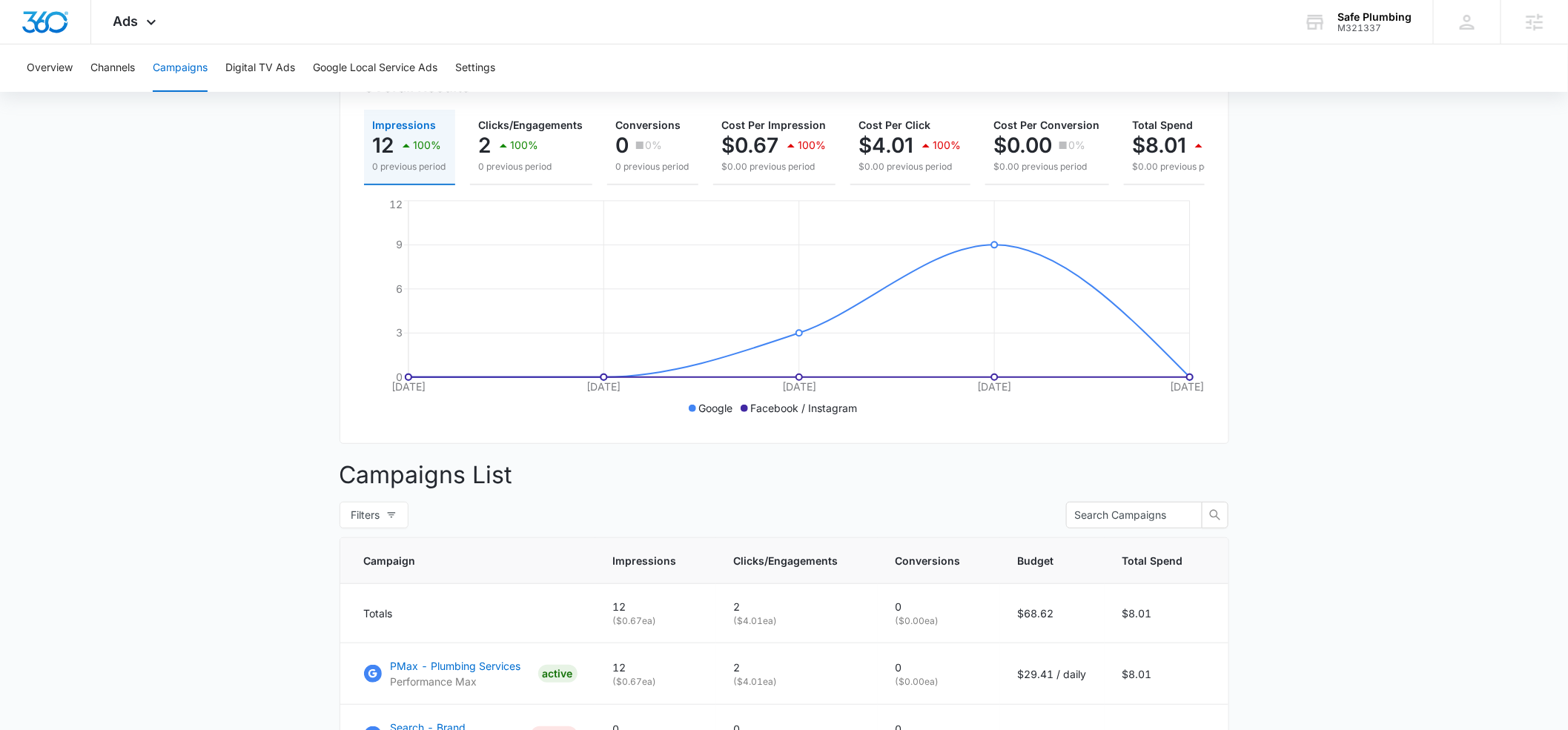
scroll to position [320, 0]
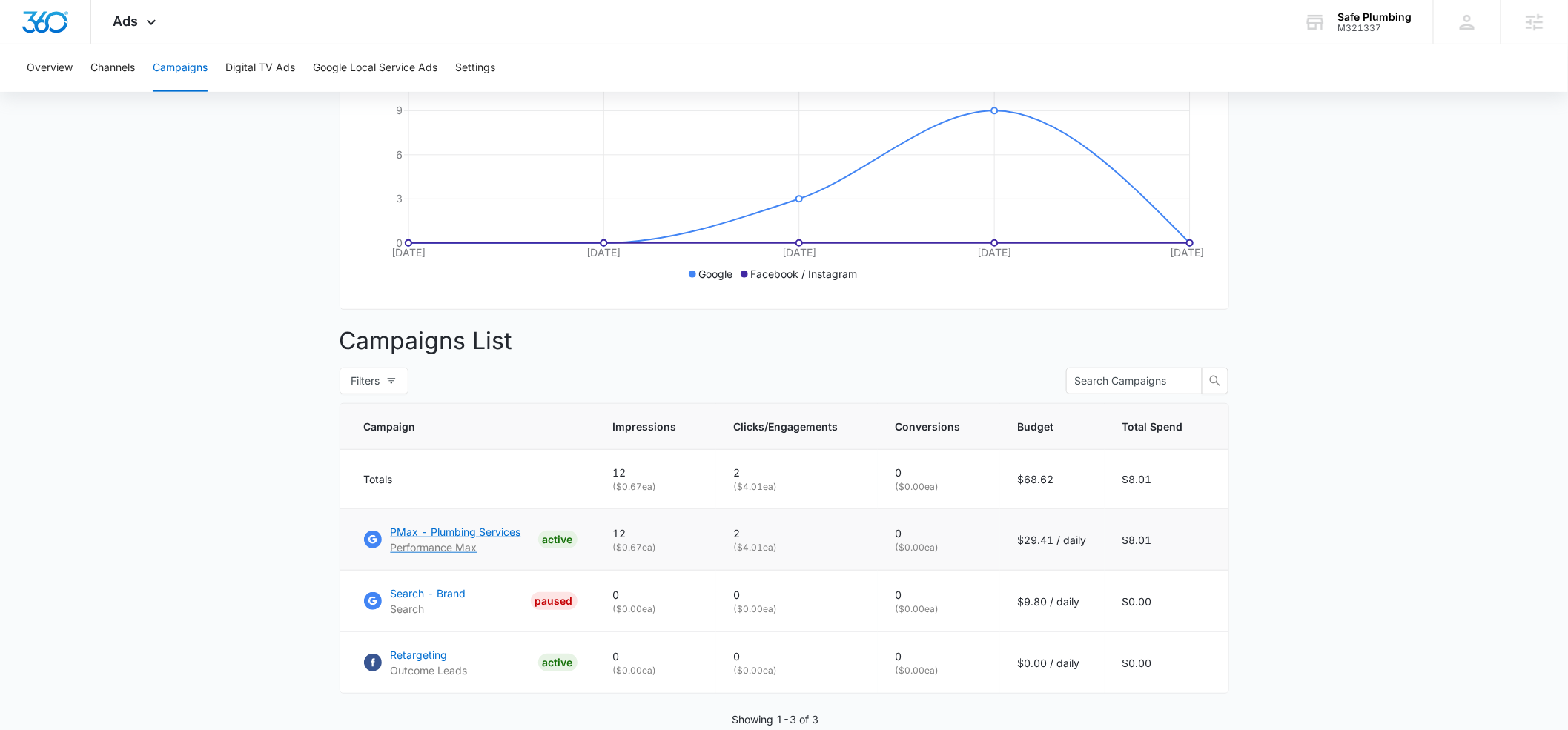
click at [437, 532] on p "PMax - Plumbing Services" at bounding box center [456, 531] width 130 height 16
